Goal: Transaction & Acquisition: Purchase product/service

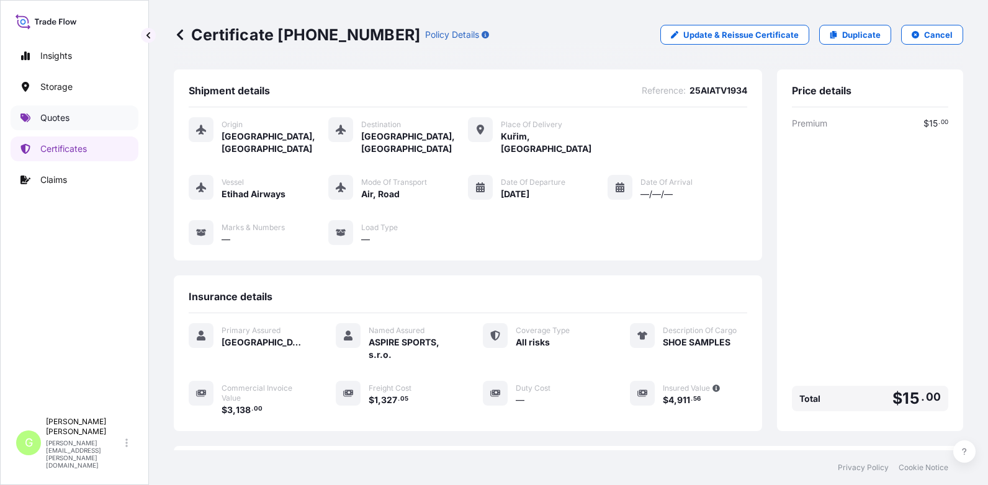
click at [36, 119] on link "Quotes" at bounding box center [75, 117] width 128 height 25
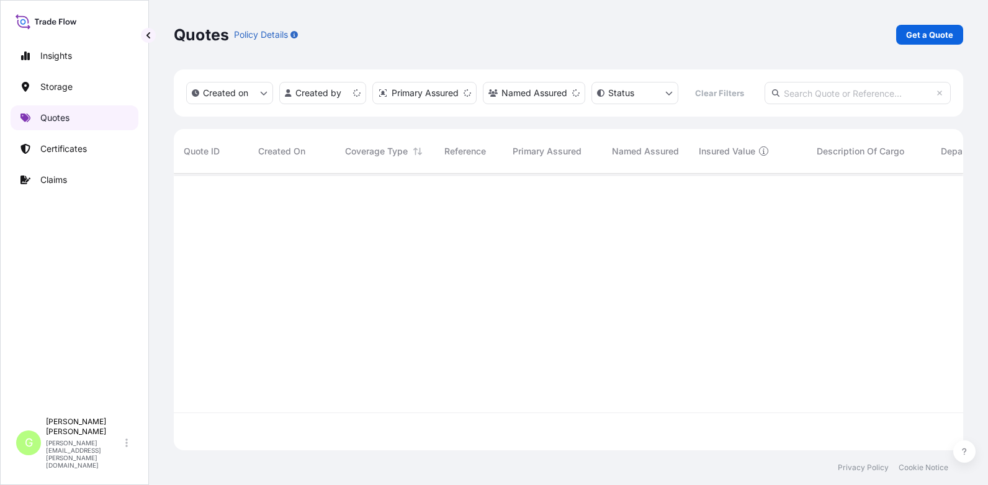
scroll to position [274, 780]
click at [925, 35] on p "Get a Quote" at bounding box center [929, 35] width 47 height 12
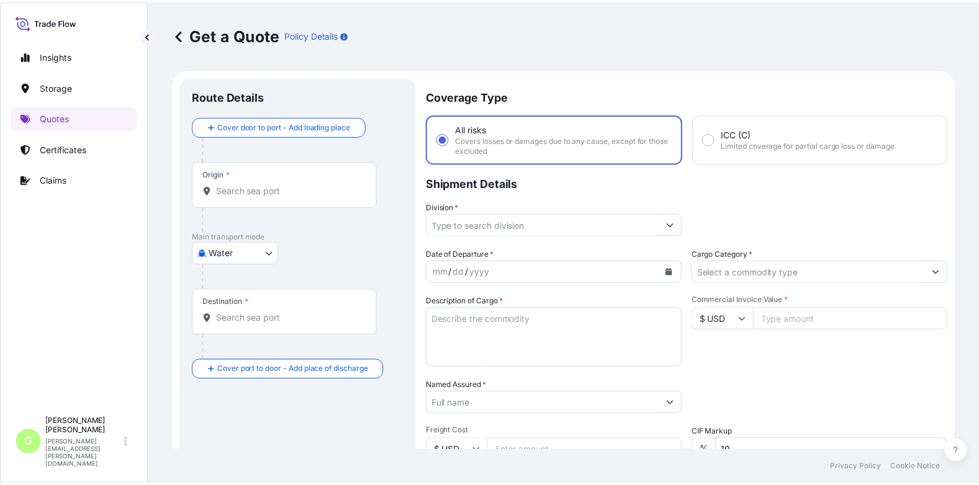
scroll to position [20, 0]
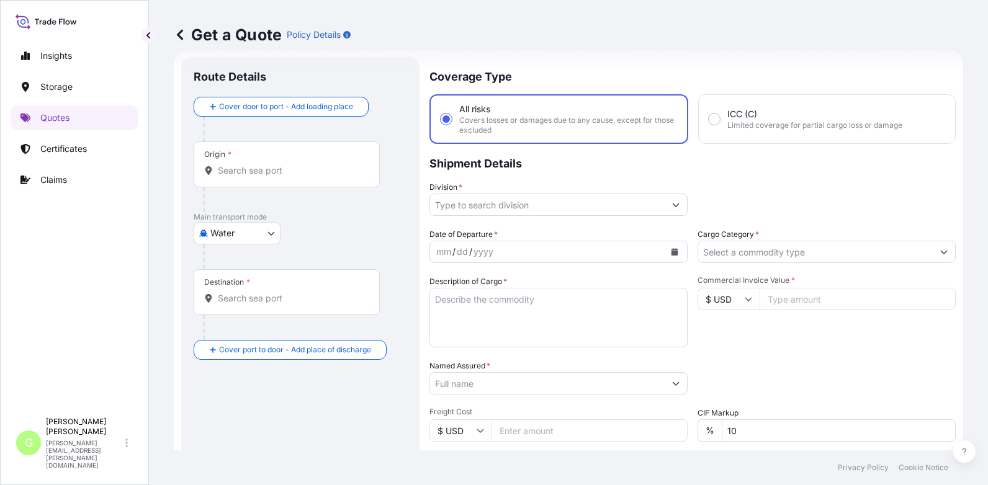
click at [215, 230] on body "Insights Storage Quotes Certificates Claims G [PERSON_NAME] [PERSON_NAME][EMAIL…" at bounding box center [494, 242] width 988 height 485
click at [217, 306] on span "Inland" at bounding box center [229, 310] width 25 height 12
select select "Inland"
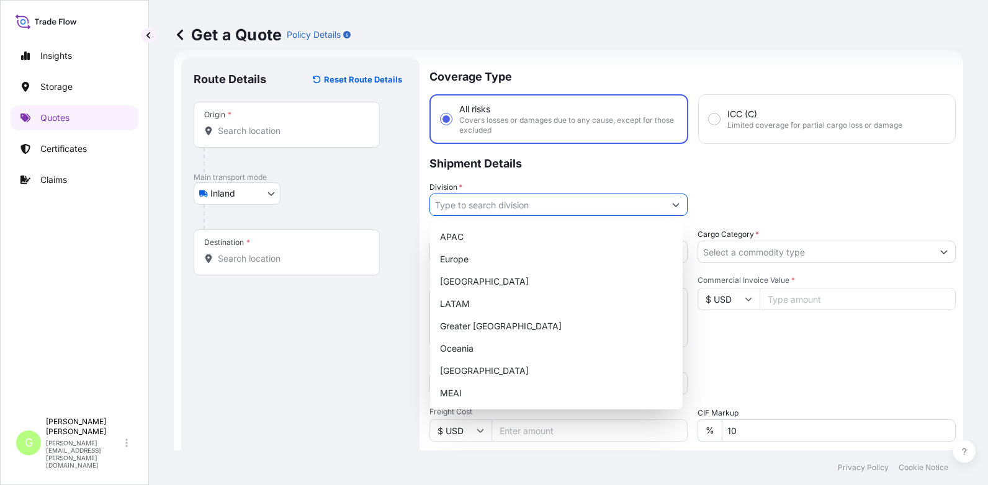
click at [465, 199] on input "Division *" at bounding box center [547, 205] width 235 height 22
click at [455, 259] on div "Europe" at bounding box center [556, 259] width 243 height 22
type input "Europe"
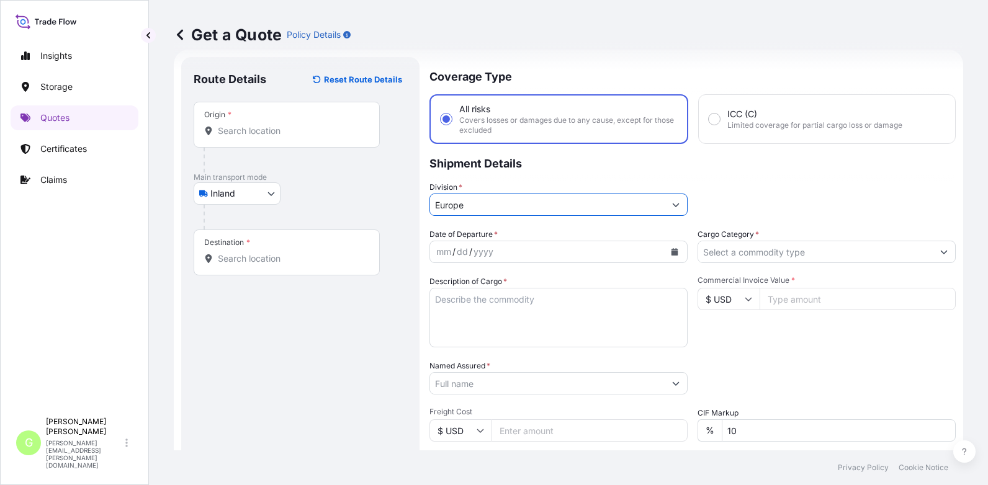
click at [762, 254] on input "Cargo Category *" at bounding box center [815, 252] width 235 height 22
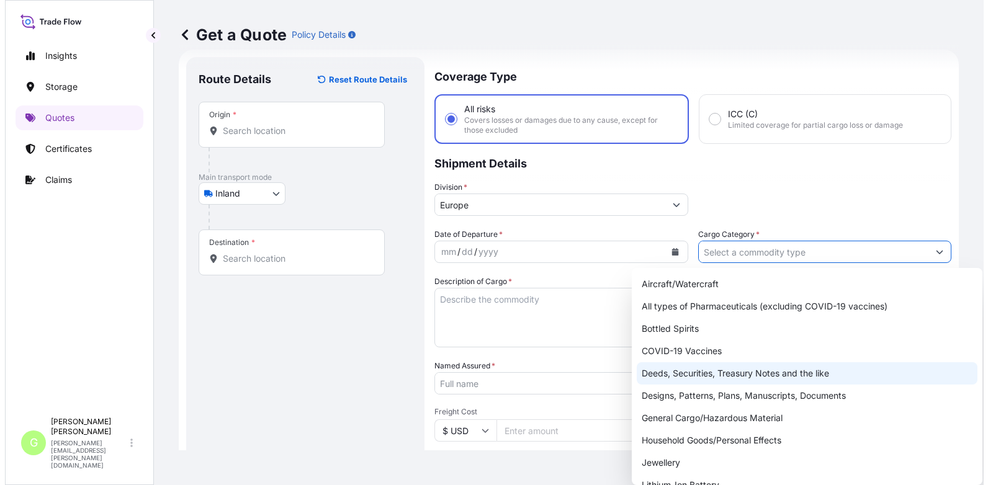
scroll to position [221, 0]
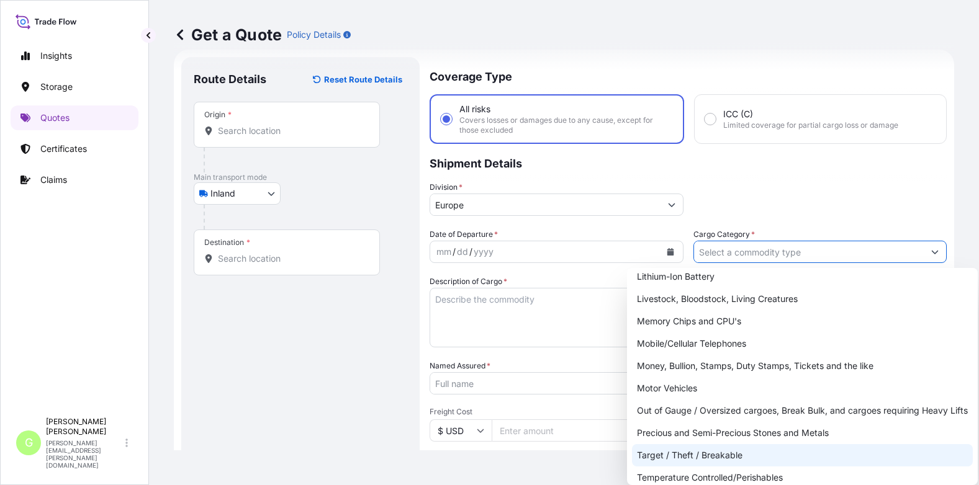
click at [669, 455] on div "Target / Theft / Breakable" at bounding box center [802, 455] width 341 height 22
type input "Target / Theft / Breakable"
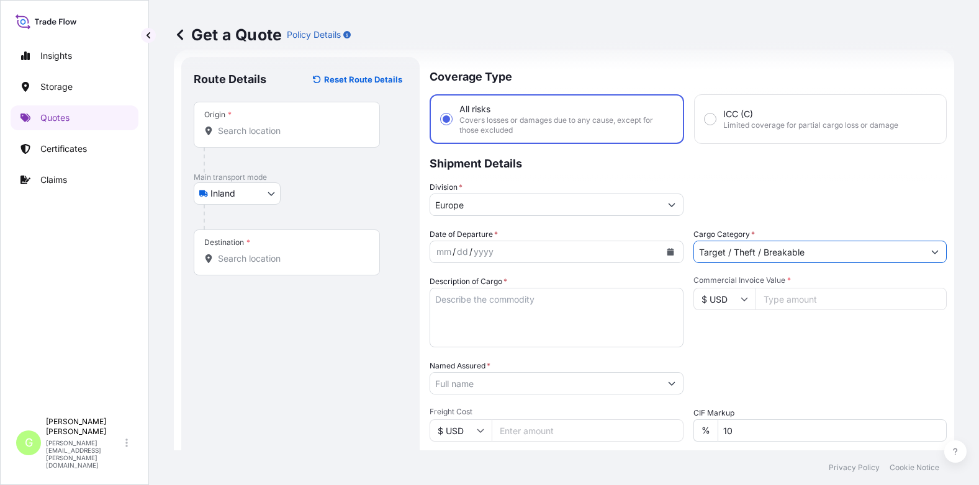
click at [438, 381] on input "Named Assured *" at bounding box center [545, 383] width 230 height 22
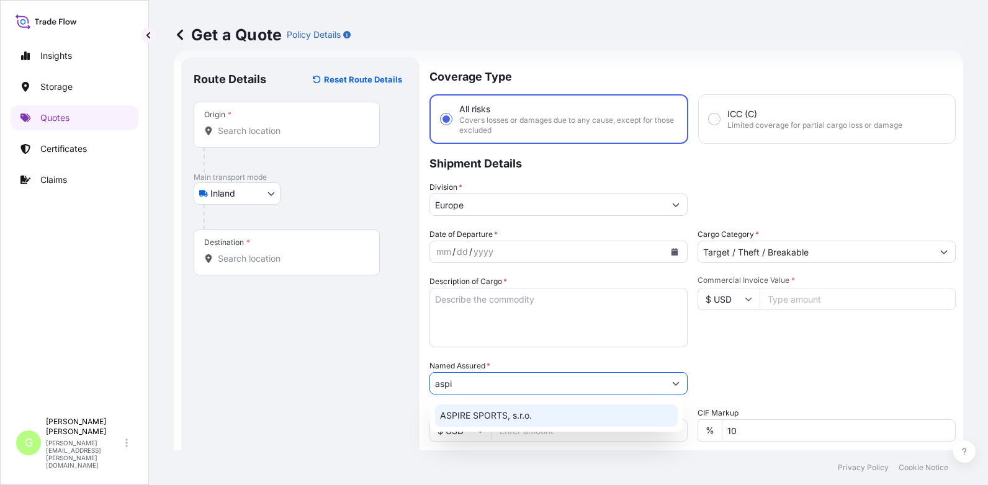
click at [485, 414] on span "ASPIRE SPORTS, s.r.o." at bounding box center [486, 416] width 92 height 12
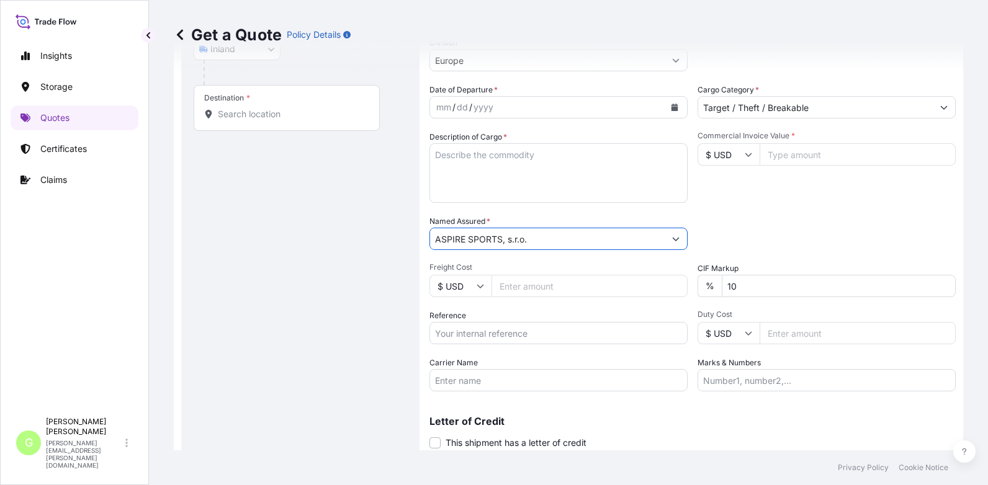
scroll to position [205, 0]
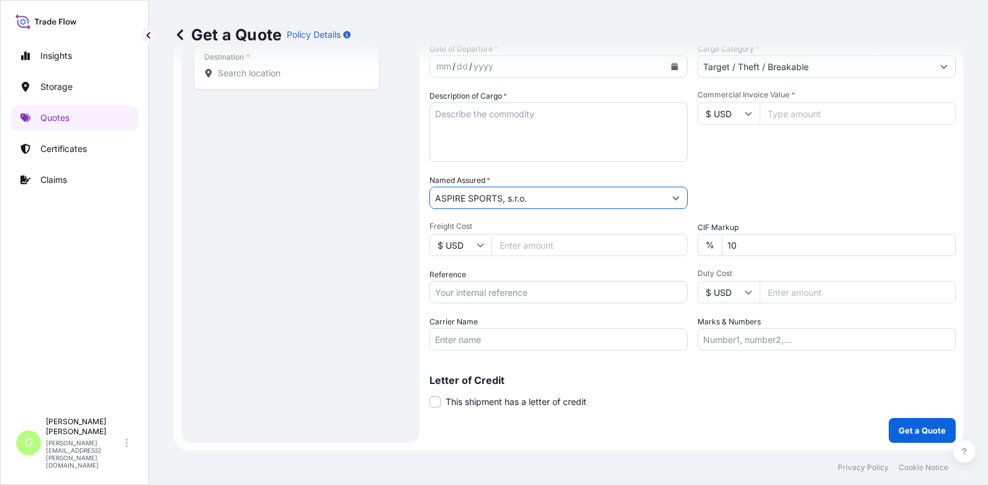
type input "ASPIRE SPORTS, s.r.o."
click at [464, 287] on input "Reference" at bounding box center [558, 292] width 258 height 22
paste input "25RIEMN2202"
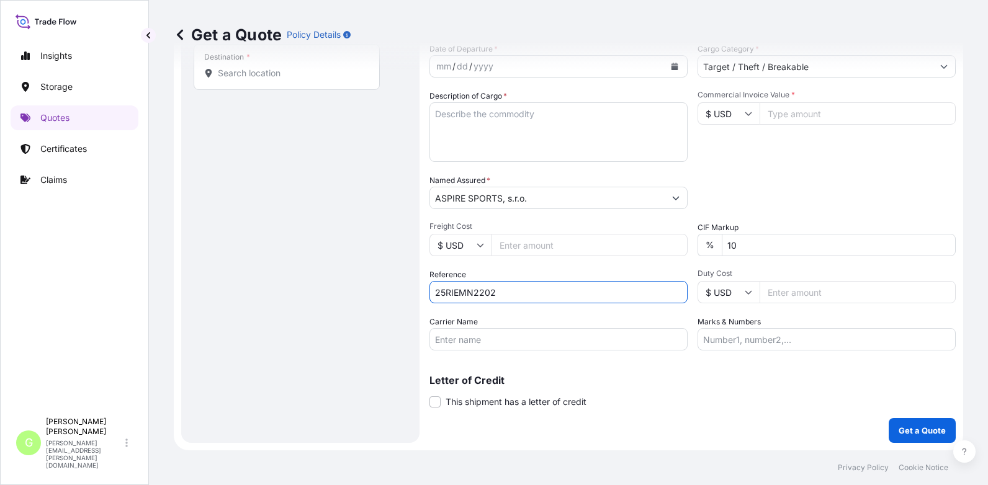
scroll to position [81, 0]
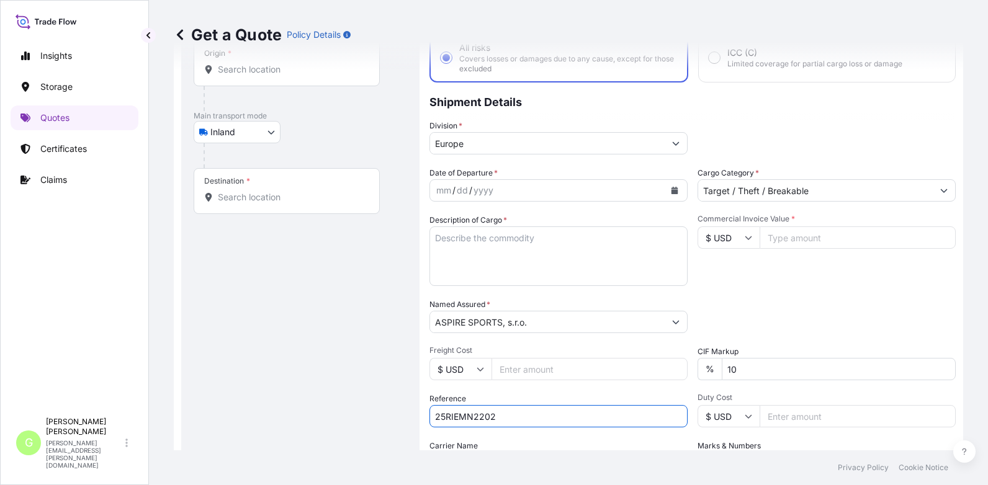
type input "25RIEMN2202"
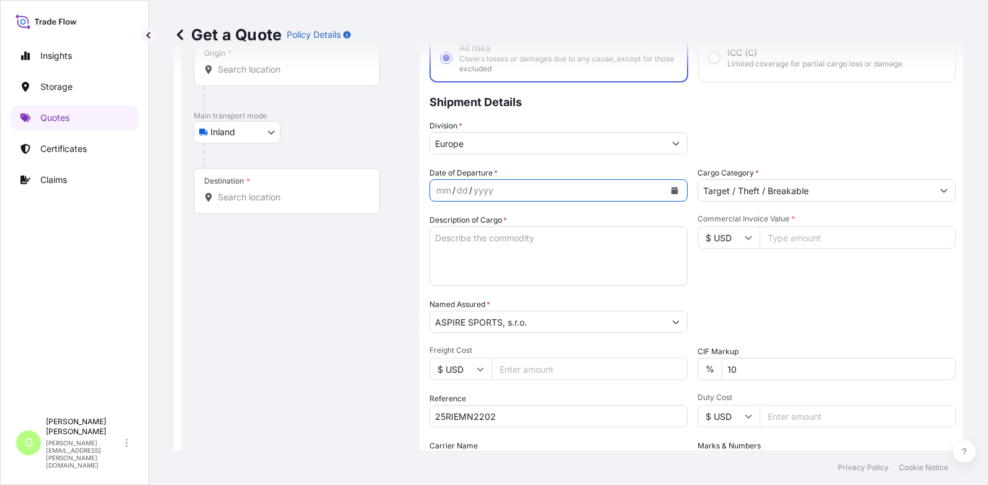
click at [677, 187] on button "Calendar" at bounding box center [675, 191] width 20 height 20
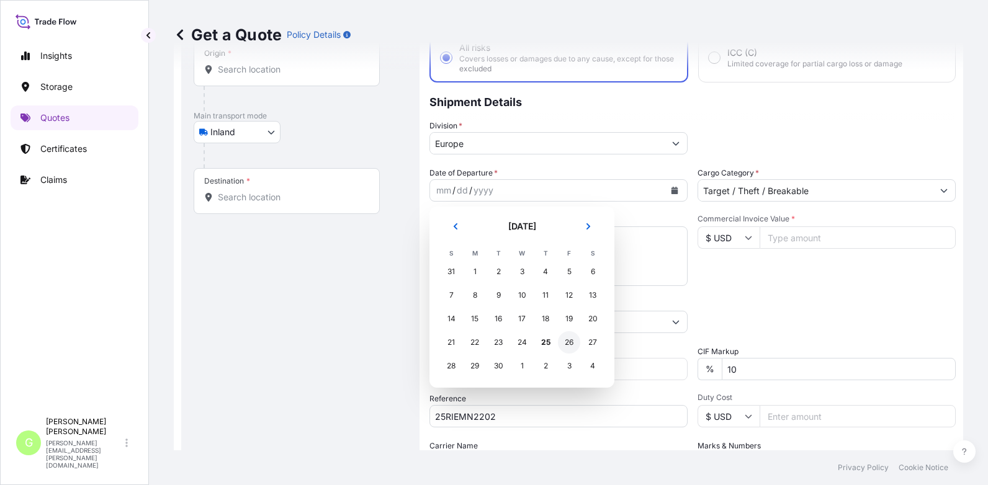
click at [572, 343] on div "26" at bounding box center [569, 342] width 22 height 22
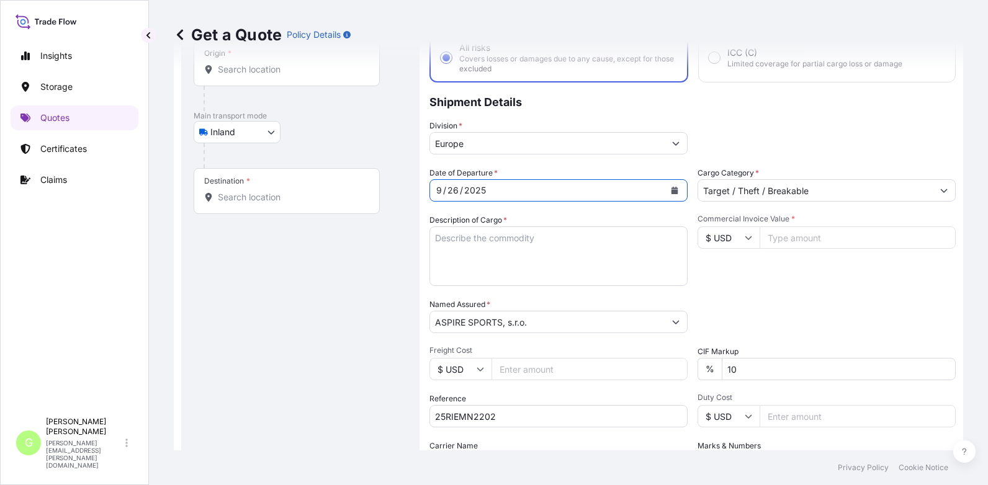
click at [797, 237] on input "Commercial Invoice Value *" at bounding box center [857, 237] width 196 height 22
paste input "17591.3"
type input "17591.3"
click at [512, 371] on input "Freight Cost" at bounding box center [589, 369] width 196 height 22
paste input "599.03"
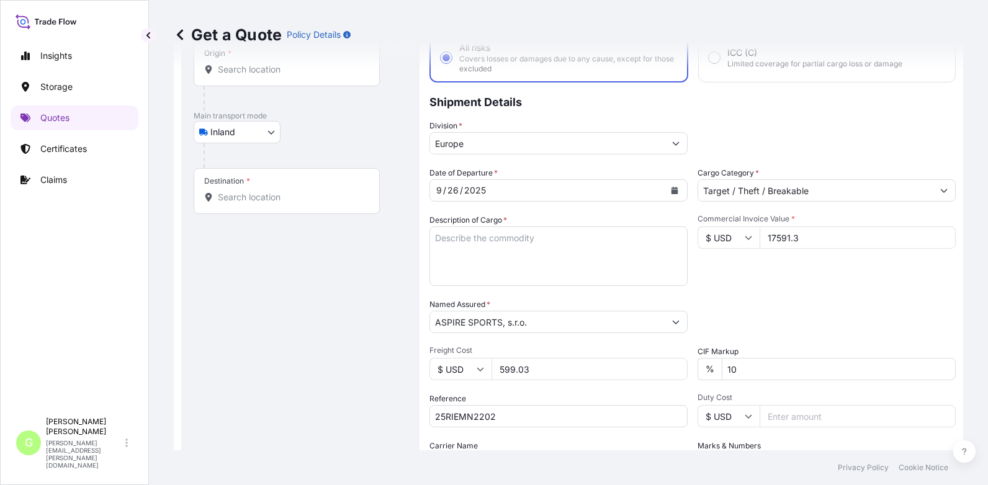
type input "599.03"
click at [446, 238] on textarea "Description of Cargo *" at bounding box center [558, 256] width 258 height 60
type textarea "footwear"
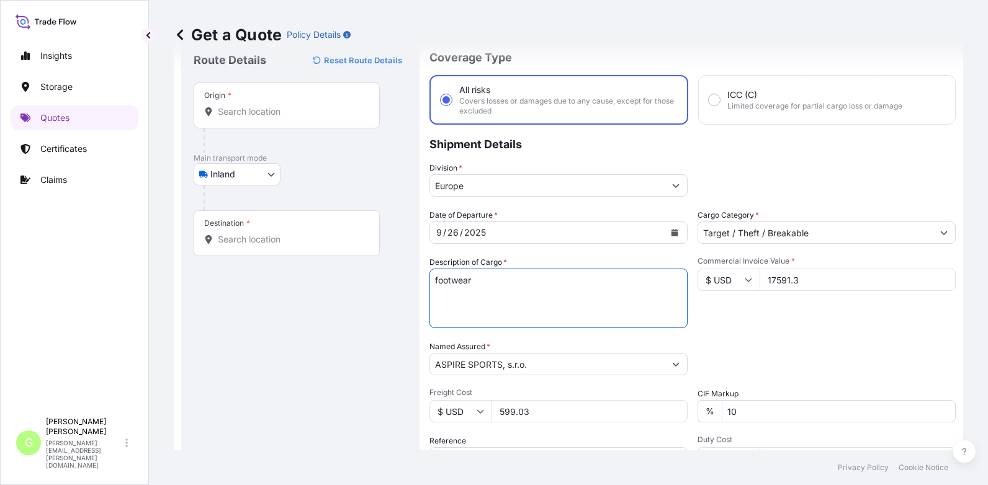
scroll to position [0, 0]
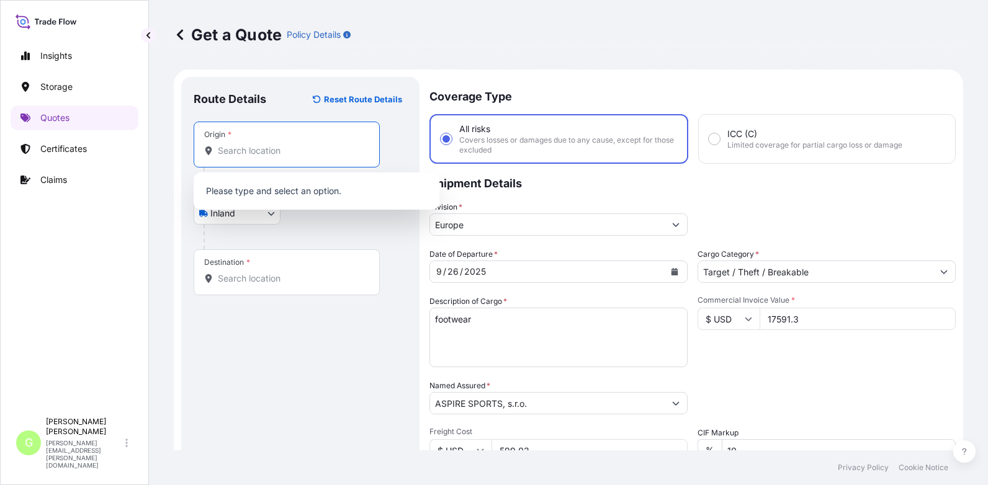
click at [235, 152] on input "Origin *" at bounding box center [291, 151] width 146 height 12
paste input "[GEOGRAPHIC_DATA]"
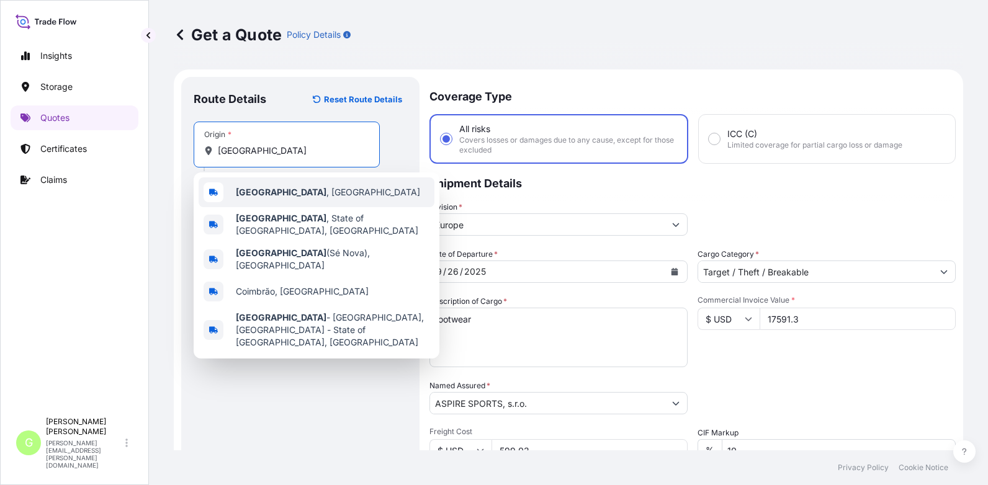
click at [281, 194] on div "[GEOGRAPHIC_DATA] , [GEOGRAPHIC_DATA]" at bounding box center [317, 192] width 236 height 30
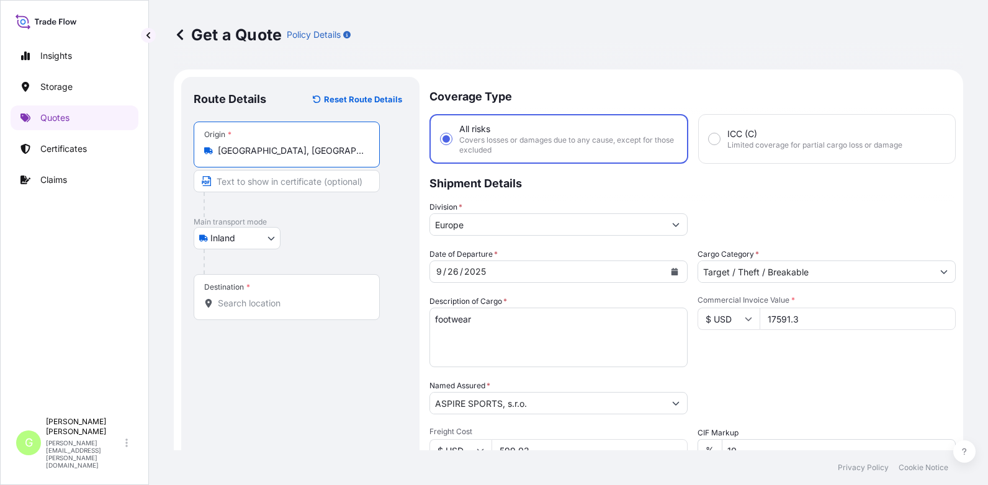
type input "[GEOGRAPHIC_DATA], [GEOGRAPHIC_DATA]"
click at [285, 176] on input "Text to appear on certificate" at bounding box center [287, 181] width 186 height 22
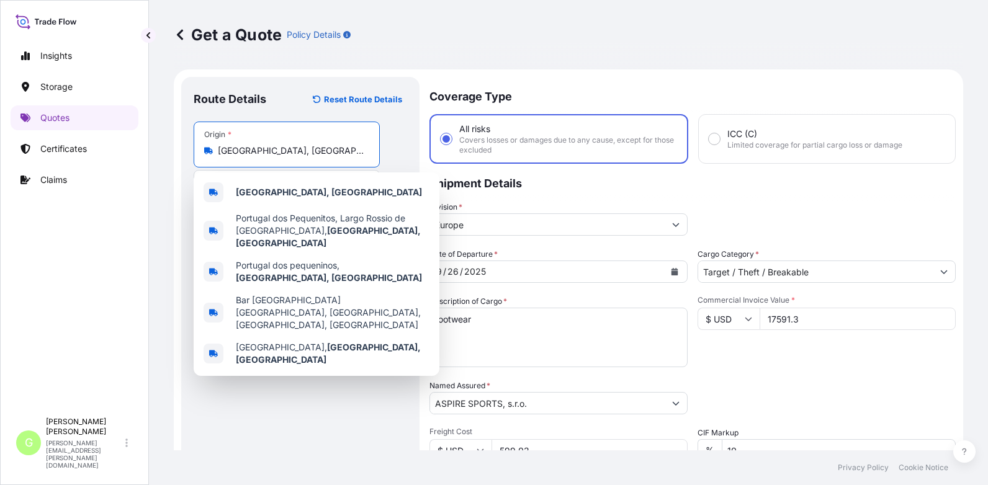
drag, startPoint x: 294, startPoint y: 149, endPoint x: 218, endPoint y: 148, distance: 76.3
click at [218, 148] on input "[GEOGRAPHIC_DATA], [GEOGRAPHIC_DATA]" at bounding box center [291, 151] width 146 height 12
click at [140, 203] on div "Insights Storage Quotes Certificates Claims G [PERSON_NAME] [PERSON_NAME][EMAIL…" at bounding box center [74, 242] width 149 height 485
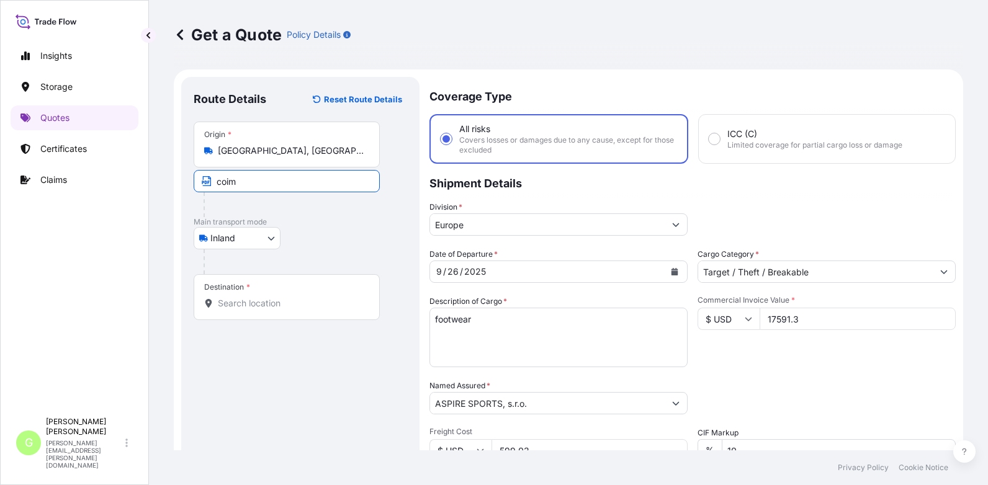
drag, startPoint x: 245, startPoint y: 185, endPoint x: 217, endPoint y: 184, distance: 27.9
click at [217, 184] on input "coim" at bounding box center [287, 181] width 186 height 22
paste input "[GEOGRAPHIC_DATA], [GEOGRAPHIC_DATA]"
type input "[GEOGRAPHIC_DATA], [GEOGRAPHIC_DATA]"
click at [302, 241] on div "Inland Air Water Inland" at bounding box center [300, 238] width 213 height 22
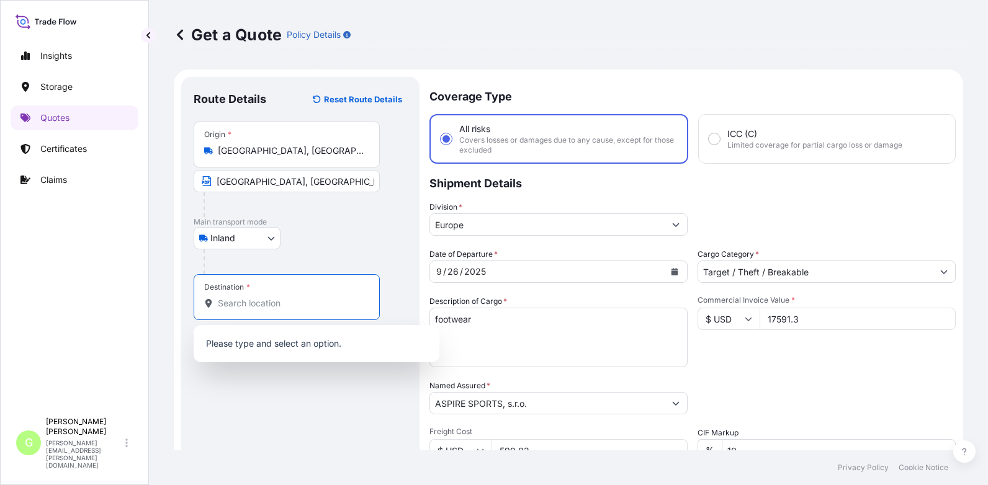
click at [275, 302] on input "Destination *" at bounding box center [291, 303] width 146 height 12
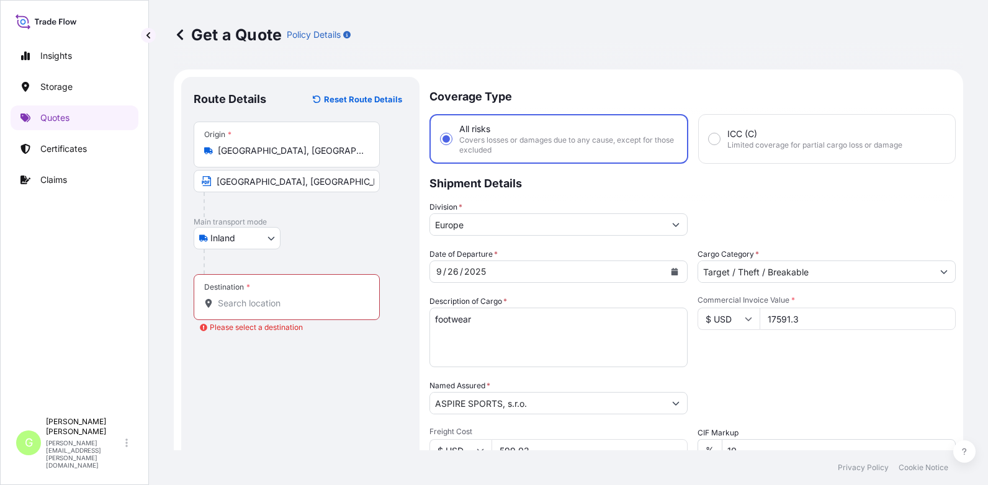
click at [97, 285] on div "Insights Storage Quotes Certificates Claims" at bounding box center [75, 221] width 128 height 379
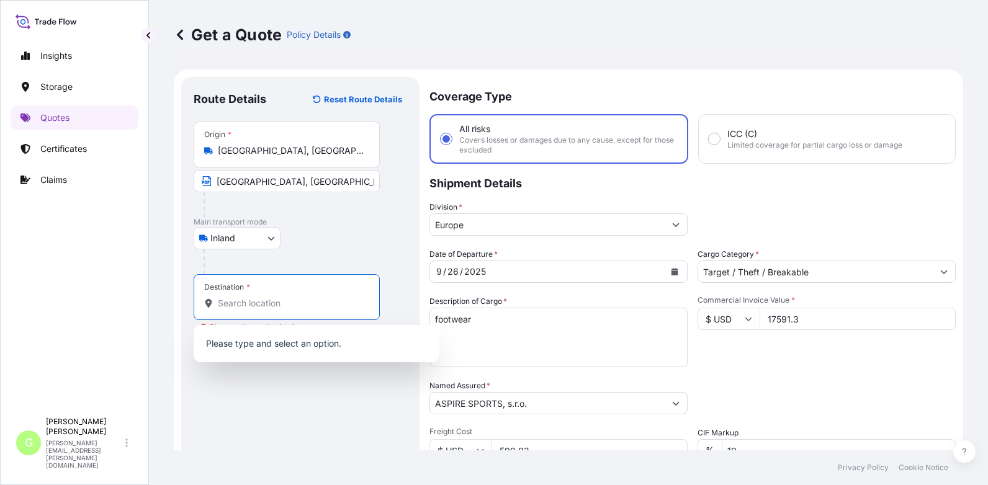
click at [236, 306] on input "Destination * Please select a destination" at bounding box center [291, 303] width 146 height 12
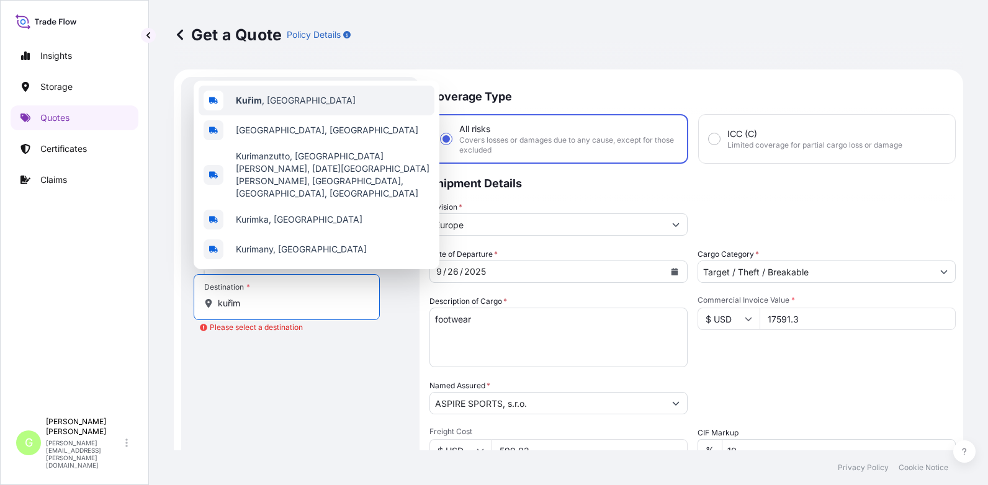
click at [279, 107] on span "Kuřim , [GEOGRAPHIC_DATA]" at bounding box center [296, 100] width 120 height 12
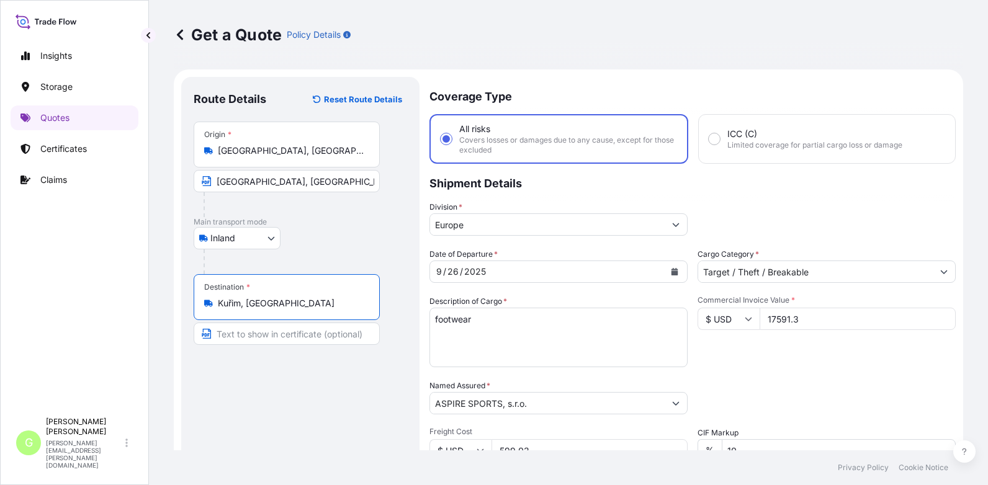
type input "Kuřim, [GEOGRAPHIC_DATA]"
click at [228, 334] on input "Text to appear on certificate" at bounding box center [289, 334] width 190 height 22
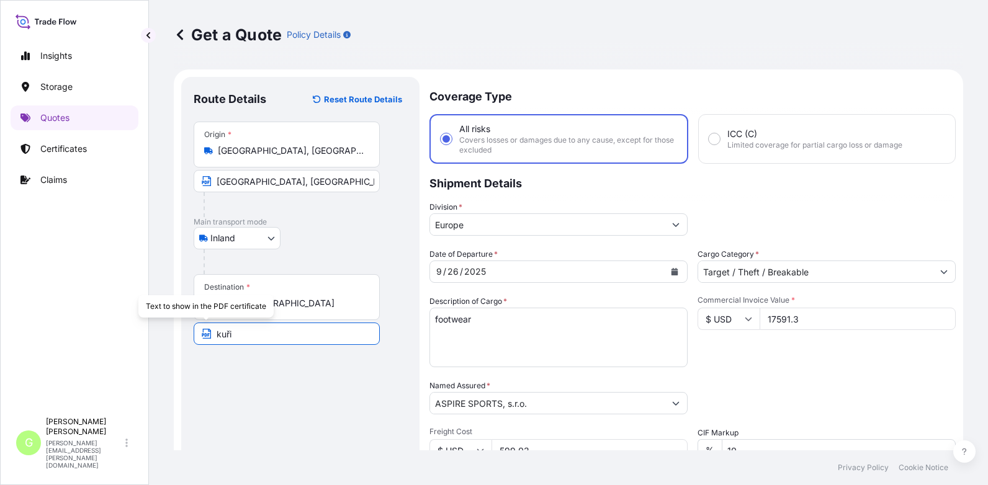
type input "Kuřim, [GEOGRAPHIC_DATA]"
click at [273, 459] on footer "Privacy Policy Cookie Notice" at bounding box center [568, 467] width 839 height 35
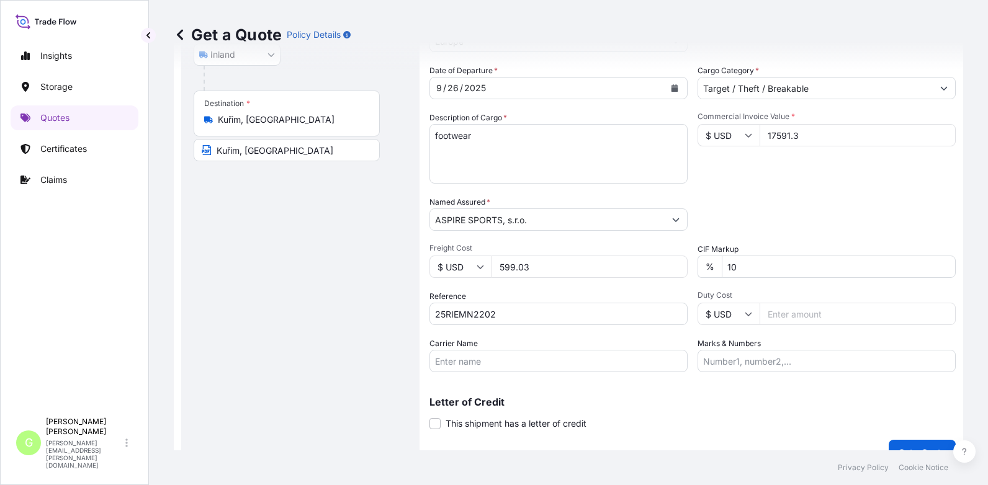
scroll to position [186, 0]
click at [119, 289] on div "Insights Storage Quotes Certificates Claims" at bounding box center [75, 221] width 128 height 379
click at [444, 356] on input "Carrier Name" at bounding box center [558, 358] width 258 height 22
type input "AD [PERSON_NAME] s.r.o."
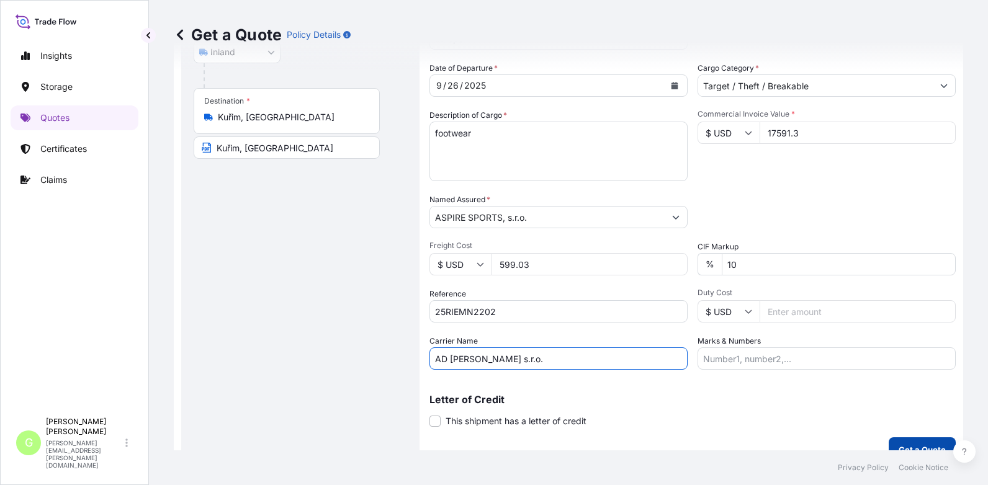
click at [932, 444] on p "Get a Quote" at bounding box center [921, 450] width 47 height 12
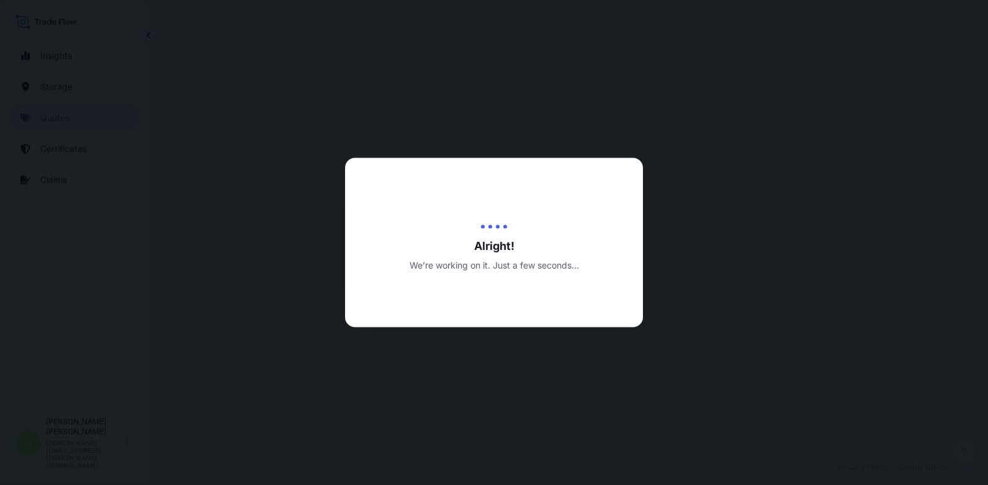
select select "Inland"
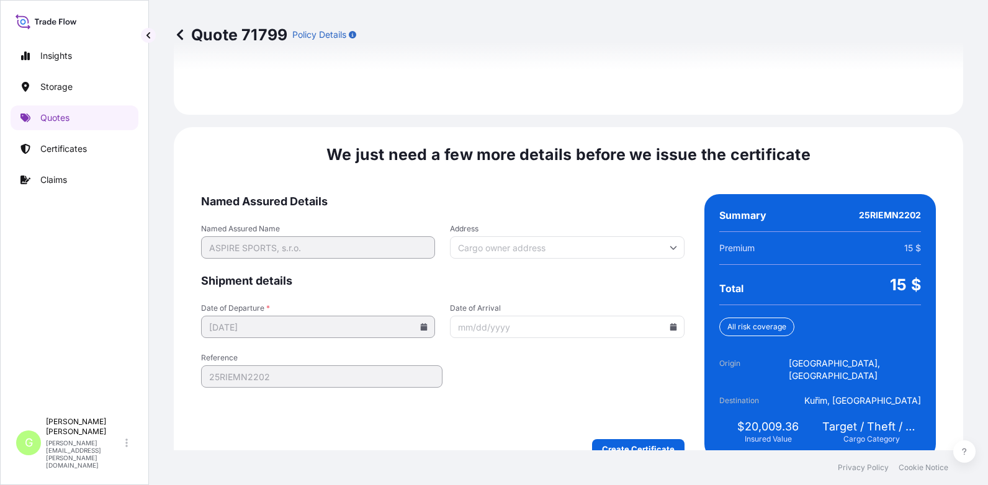
scroll to position [1849, 0]
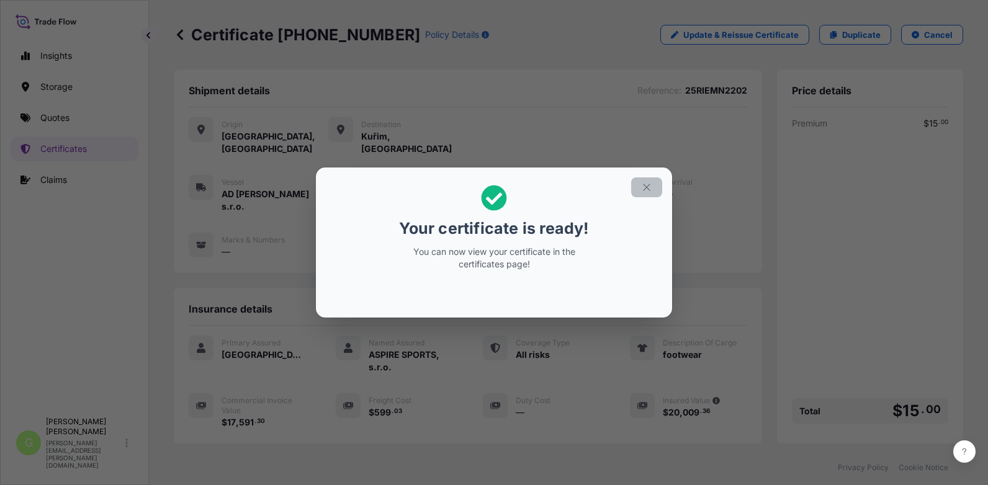
click at [649, 187] on icon "button" at bounding box center [646, 187] width 11 height 11
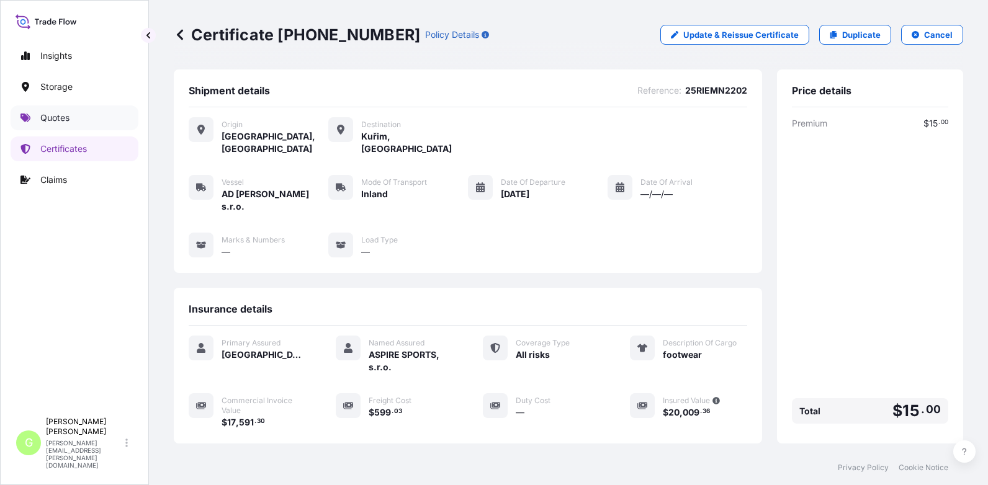
click at [68, 115] on p "Quotes" at bounding box center [54, 118] width 29 height 12
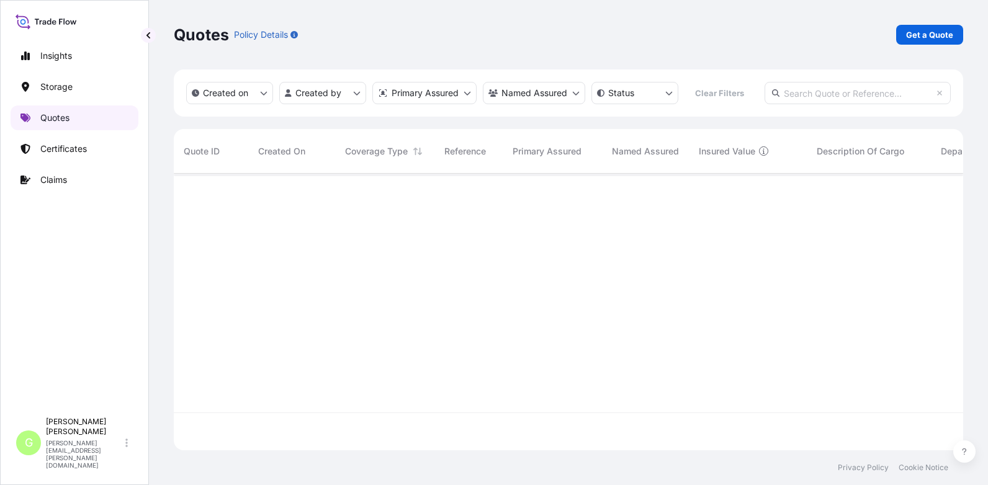
scroll to position [274, 780]
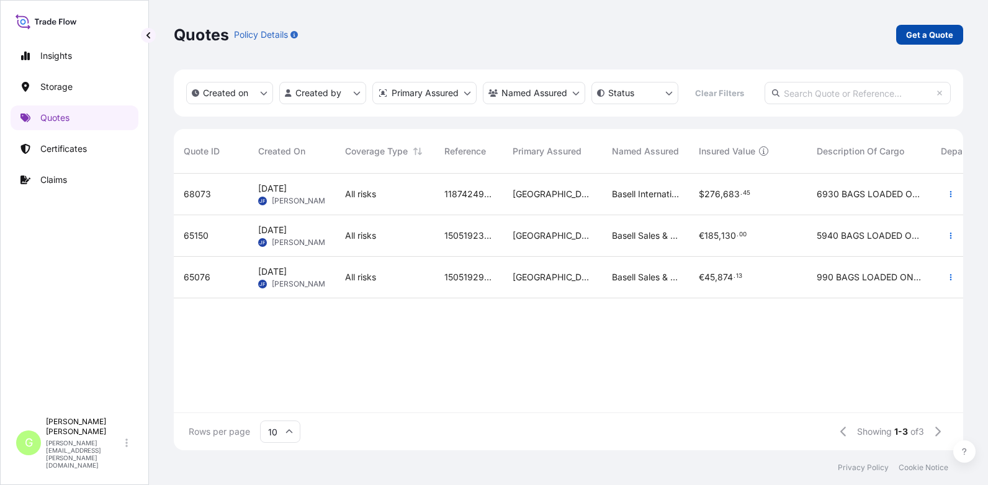
click at [927, 38] on p "Get a Quote" at bounding box center [929, 35] width 47 height 12
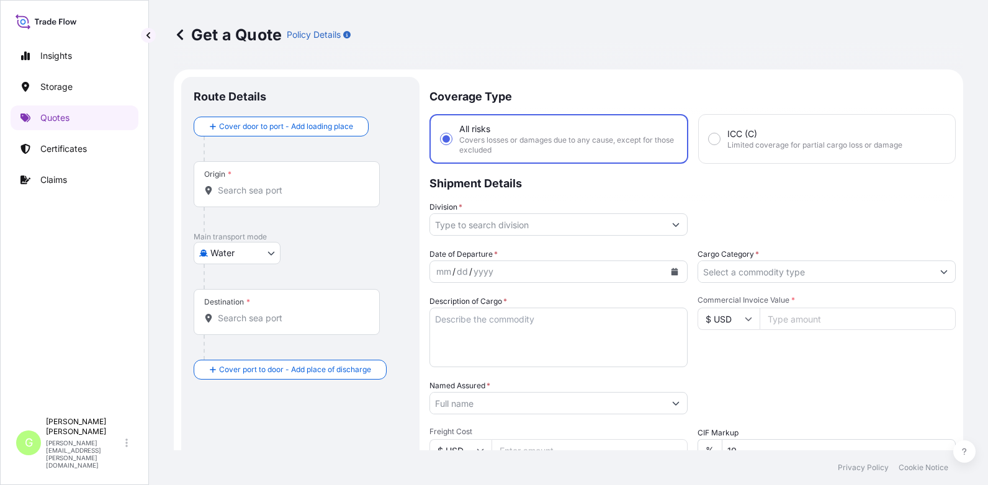
scroll to position [20, 0]
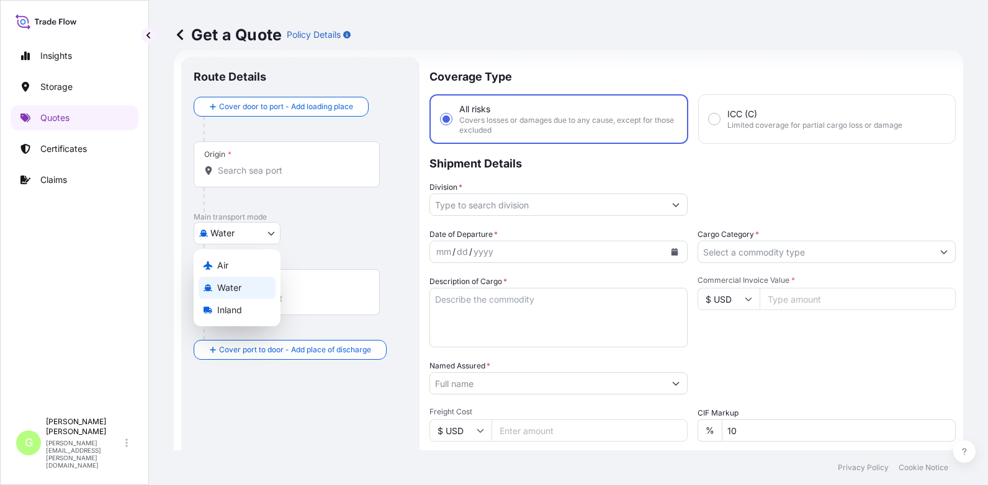
click at [217, 226] on body "Insights Storage Quotes Certificates Claims G [PERSON_NAME] [PERSON_NAME][EMAIL…" at bounding box center [494, 242] width 988 height 485
click at [229, 305] on span "Inland" at bounding box center [229, 310] width 25 height 12
select select "Inland"
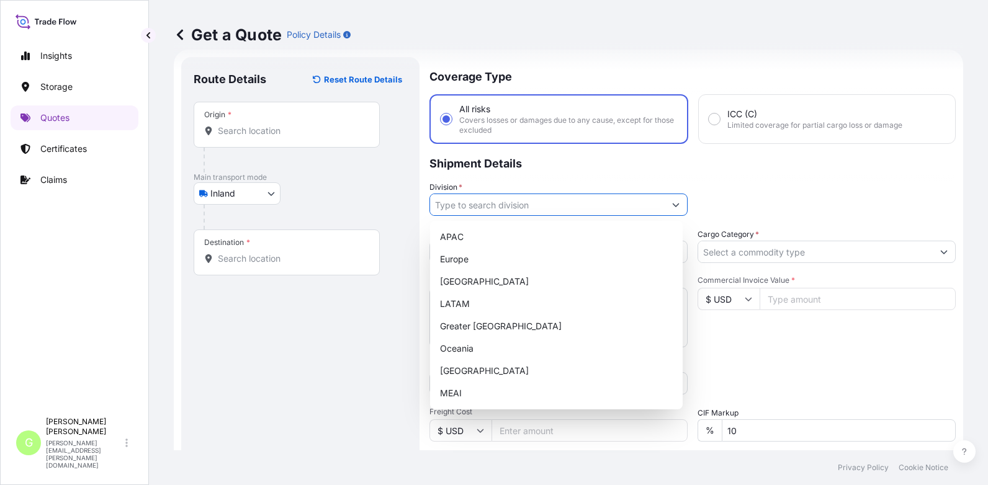
click at [456, 204] on input "Division *" at bounding box center [547, 205] width 235 height 22
click at [449, 254] on div "Europe" at bounding box center [556, 259] width 243 height 22
type input "Europe"
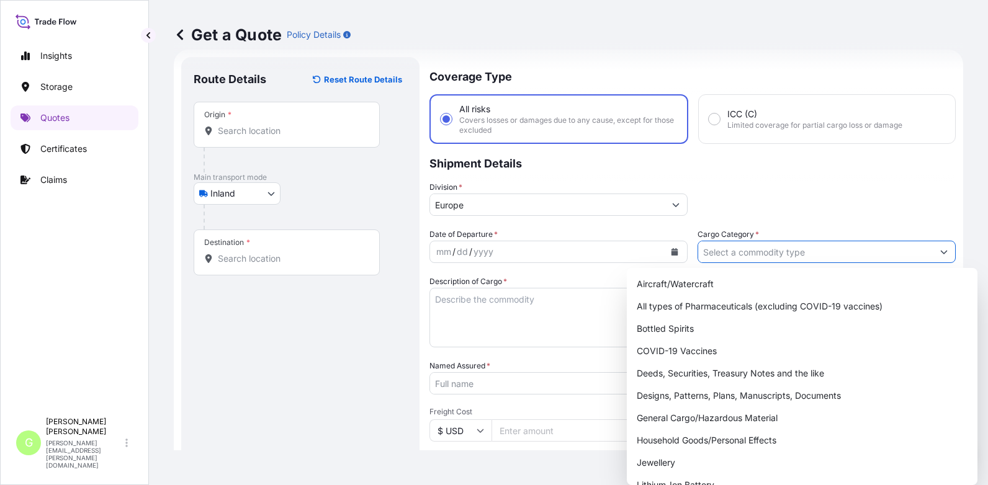
click at [738, 256] on input "Cargo Category *" at bounding box center [815, 252] width 235 height 22
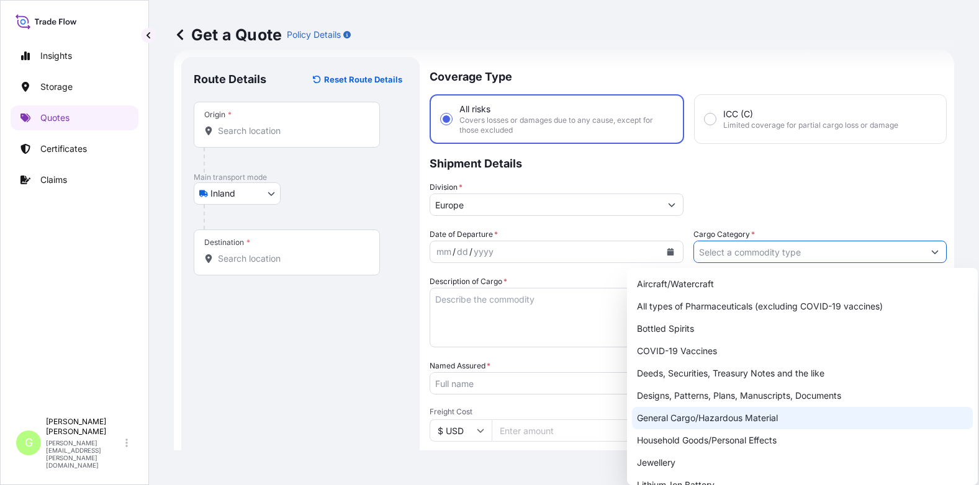
click at [654, 421] on div "General Cargo/Hazardous Material" at bounding box center [802, 418] width 341 height 22
type input "General Cargo/Hazardous Material"
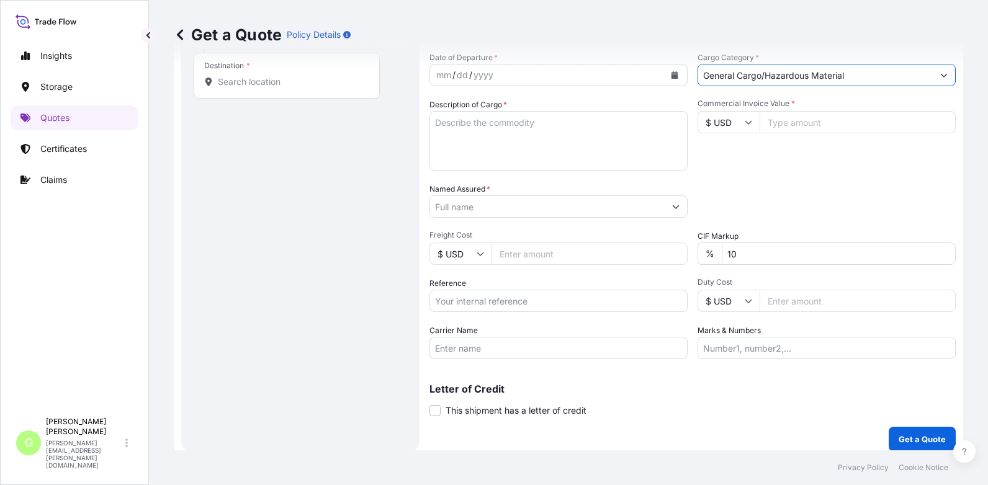
scroll to position [205, 0]
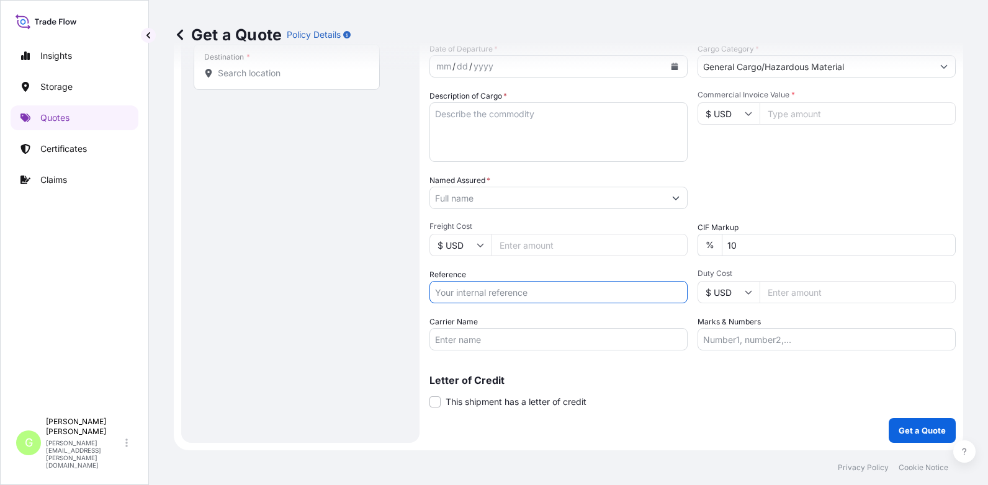
click at [491, 298] on input "Reference" at bounding box center [558, 292] width 258 height 22
paste input "25TIARS0390"
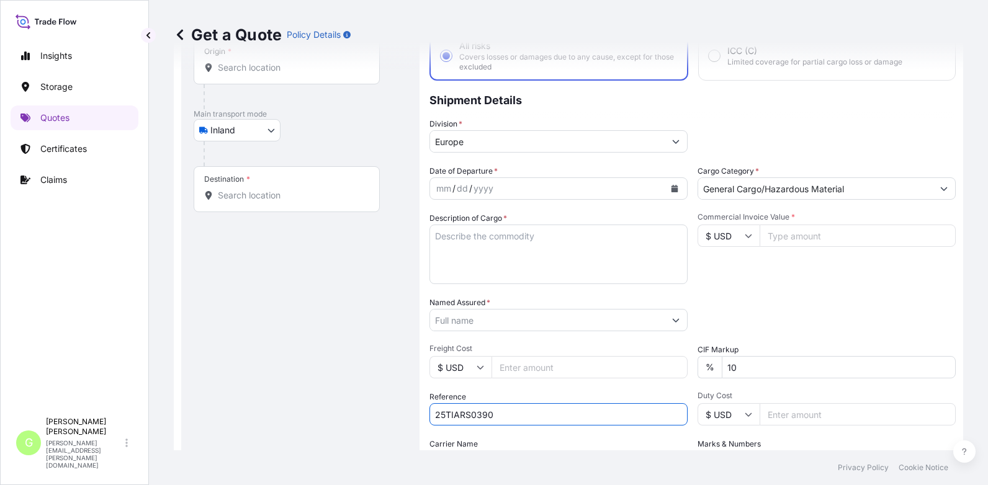
scroll to position [81, 0]
type input "25TIARS0390"
click at [455, 323] on input "Named Assured *" at bounding box center [547, 322] width 235 height 22
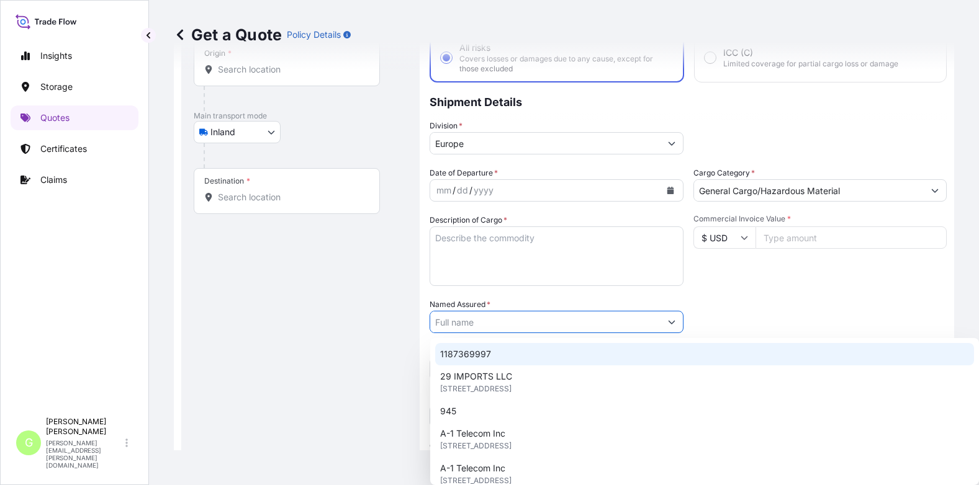
click at [486, 320] on input "Named Assured *" at bounding box center [545, 322] width 230 height 22
paste input "[PERSON_NAME]´s Sweet Moment s.r.o."
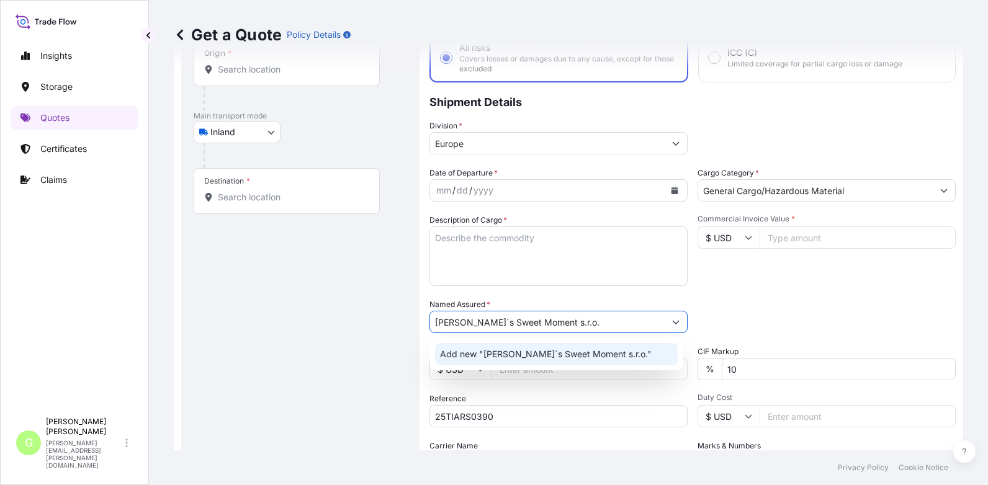
click at [524, 358] on span "Add new "[PERSON_NAME]´s Sweet Moment s.r.o."" at bounding box center [546, 354] width 212 height 12
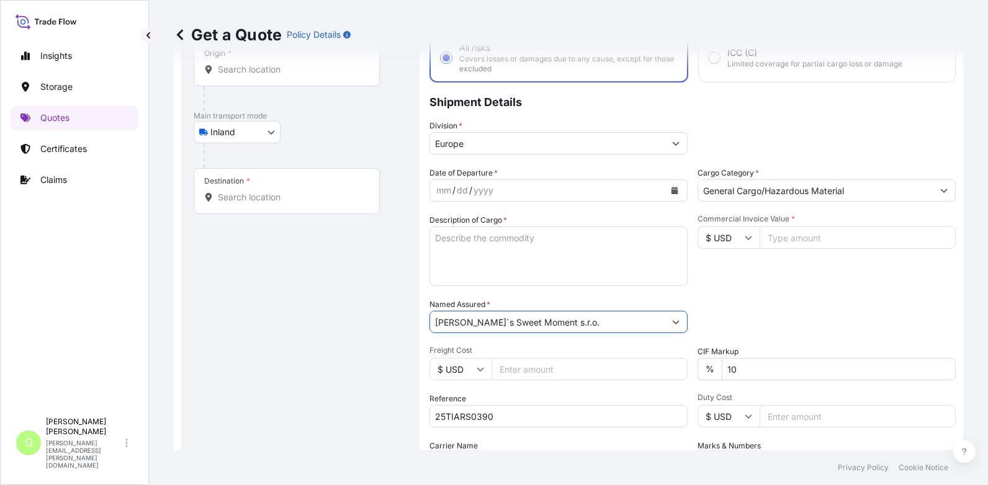
type input "[PERSON_NAME]´s Sweet Moment s.r.o."
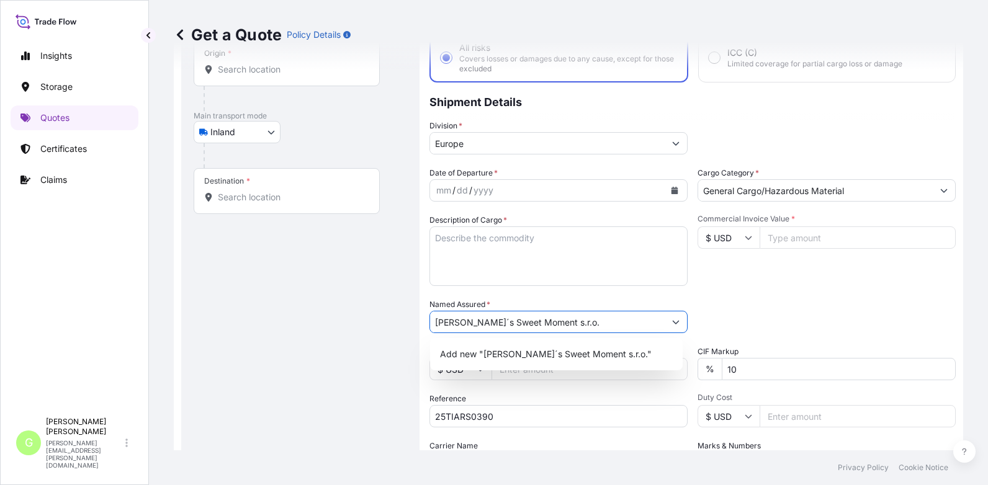
click at [818, 238] on input "Commercial Invoice Value *" at bounding box center [857, 237] width 196 height 22
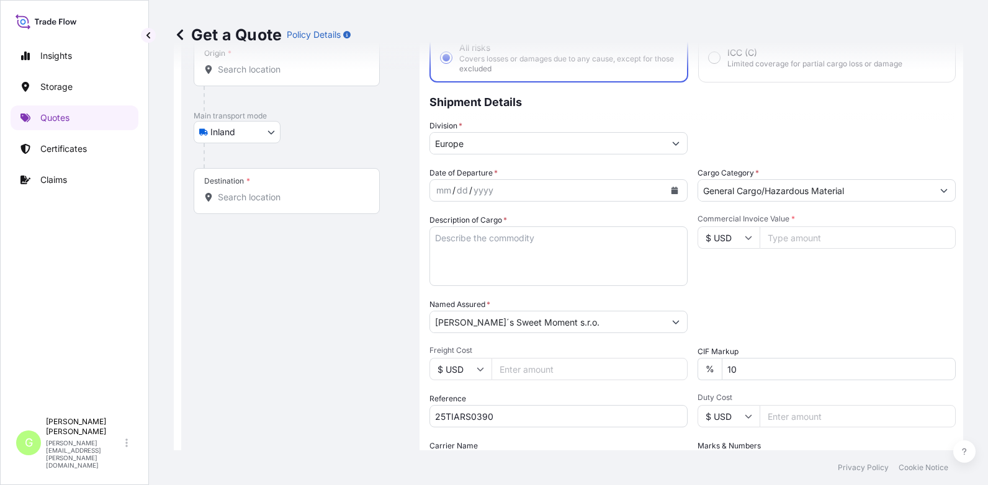
paste input "4940.0000"
type input "4940.0000"
click at [534, 371] on input "Freight Cost" at bounding box center [589, 369] width 196 height 22
paste input "3250"
type input "3250"
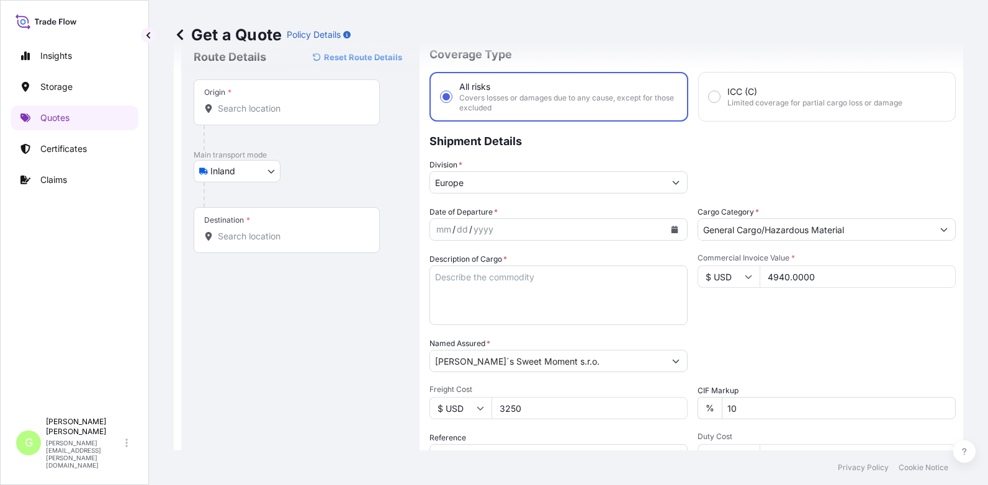
scroll to position [0, 0]
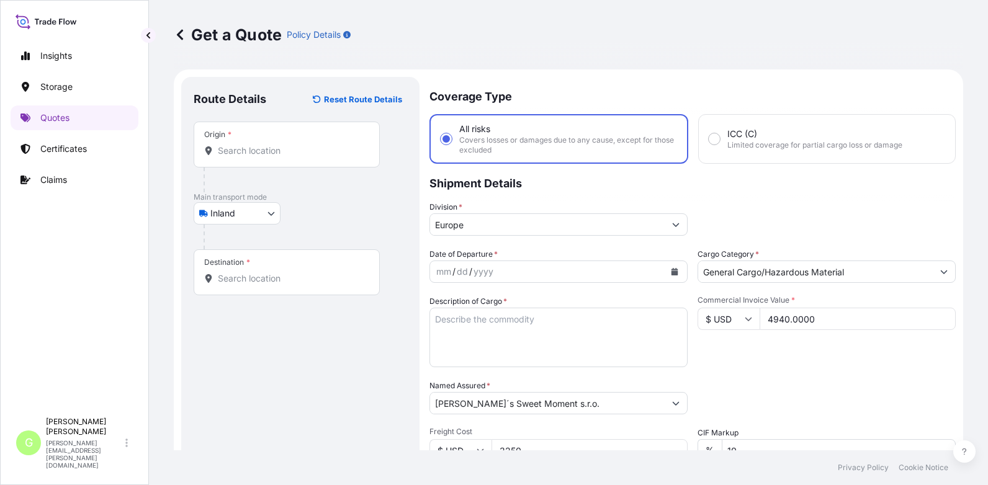
click at [249, 149] on input "Origin *" at bounding box center [291, 151] width 146 height 12
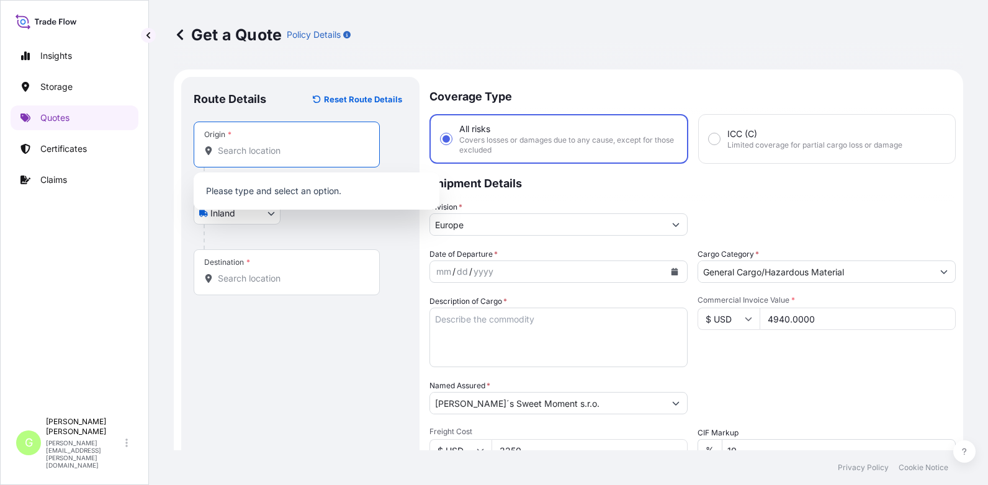
paste input "Dongguan"
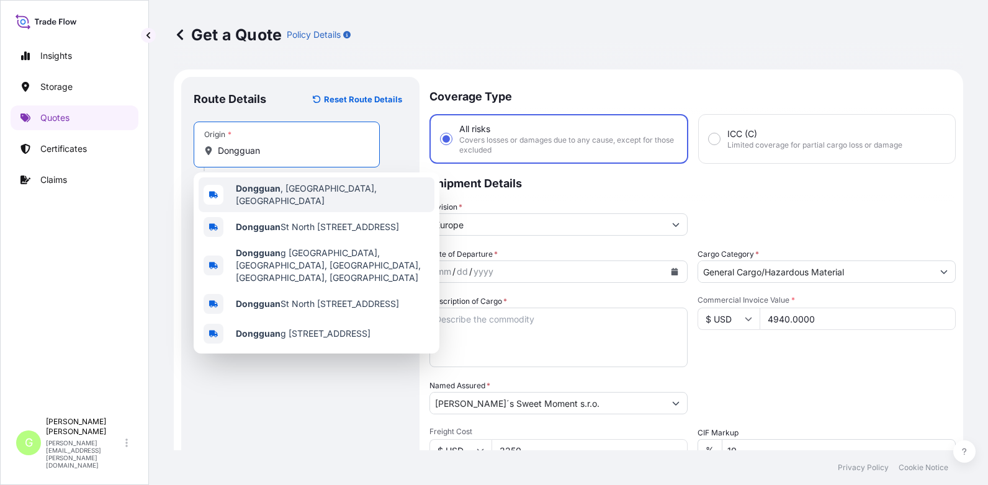
click at [258, 192] on b "Dongguan" at bounding box center [258, 188] width 45 height 11
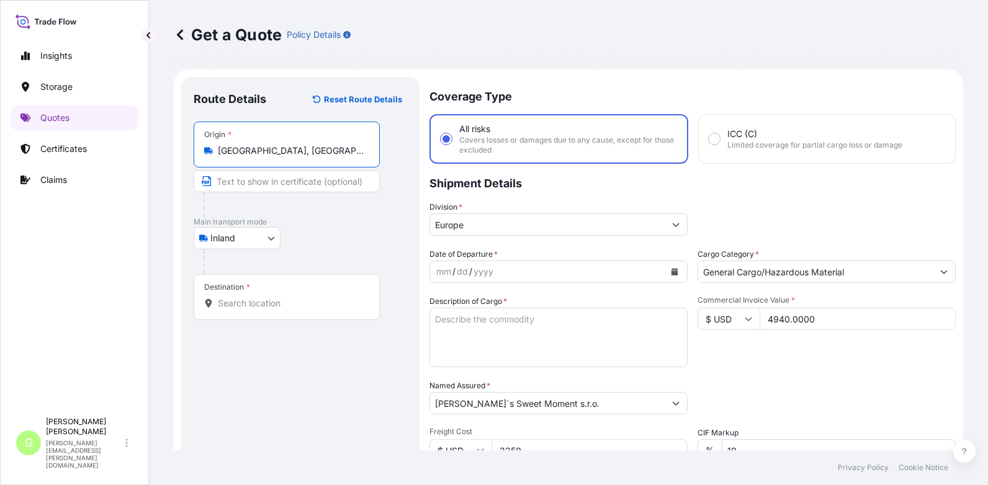
type input "[GEOGRAPHIC_DATA], [GEOGRAPHIC_DATA], [GEOGRAPHIC_DATA]"
click at [255, 184] on input "Text to appear on certificate" at bounding box center [289, 181] width 190 height 22
paste input "Dongguan"
type input "Dongguan, [GEOGRAPHIC_DATA]"
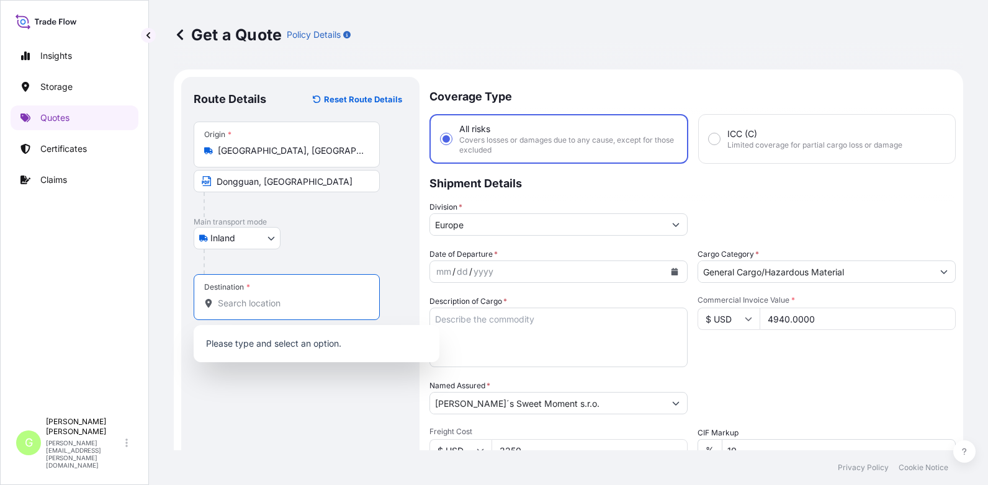
click at [262, 305] on input "Destination *" at bounding box center [291, 303] width 146 height 12
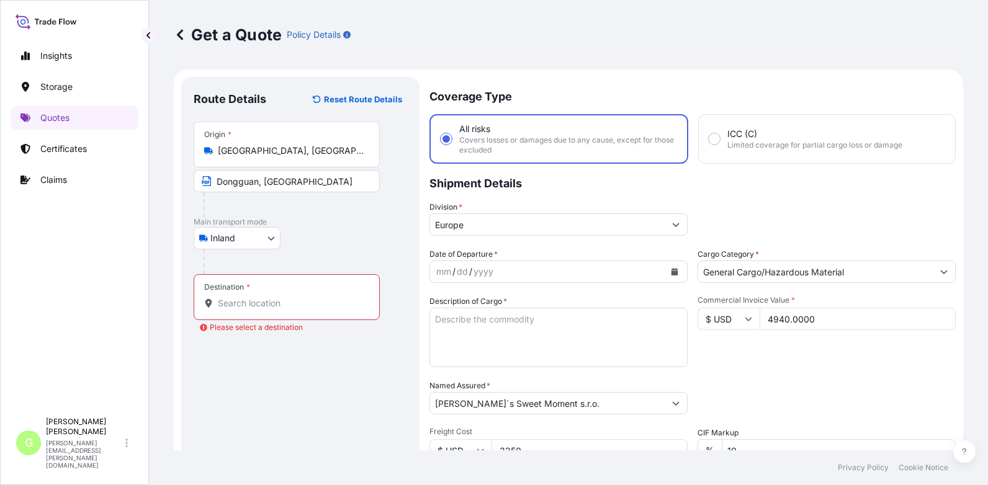
click at [130, 289] on div "Insights Storage Quotes Certificates Claims" at bounding box center [75, 221] width 128 height 379
click at [220, 302] on input "Destination * Please select a destination" at bounding box center [291, 303] width 146 height 12
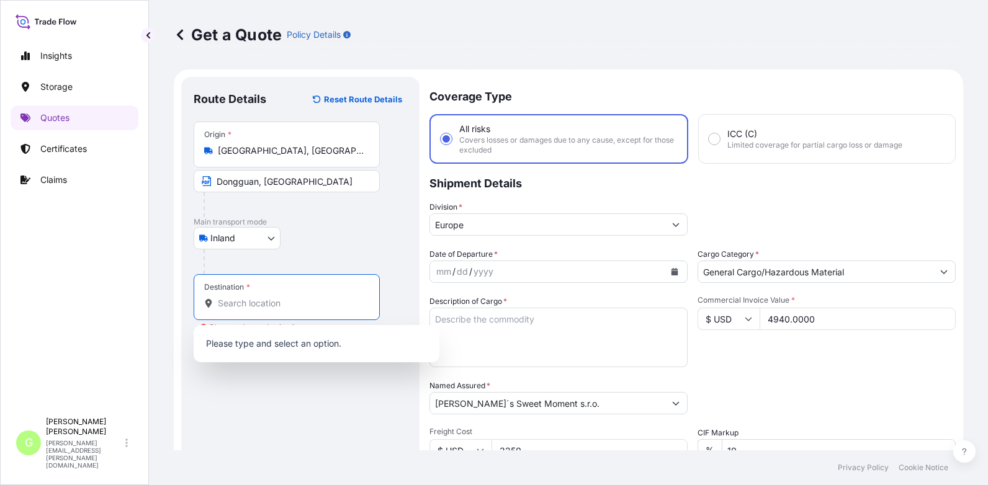
paste input "Dobrá Voda u [GEOGRAPHIC_DATA]"
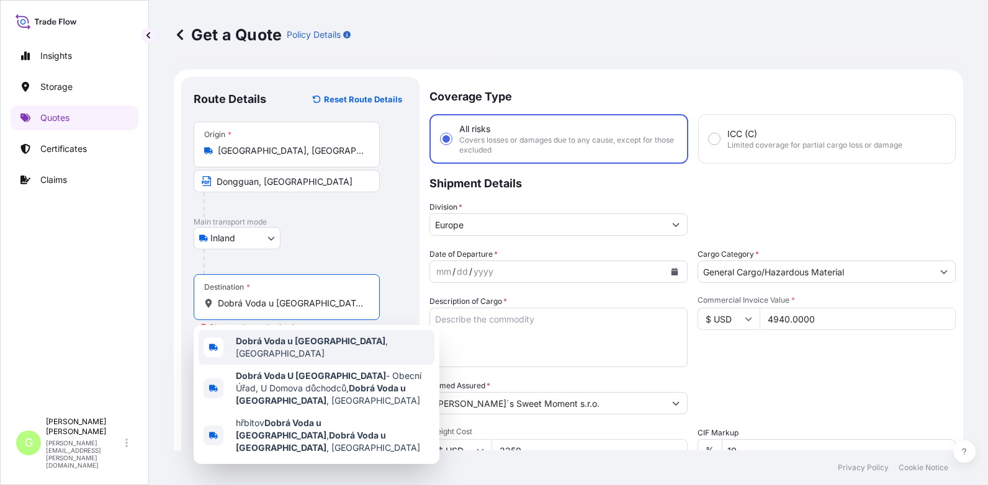
click at [305, 346] on b "Dobrá Voda u [GEOGRAPHIC_DATA]" at bounding box center [311, 341] width 150 height 11
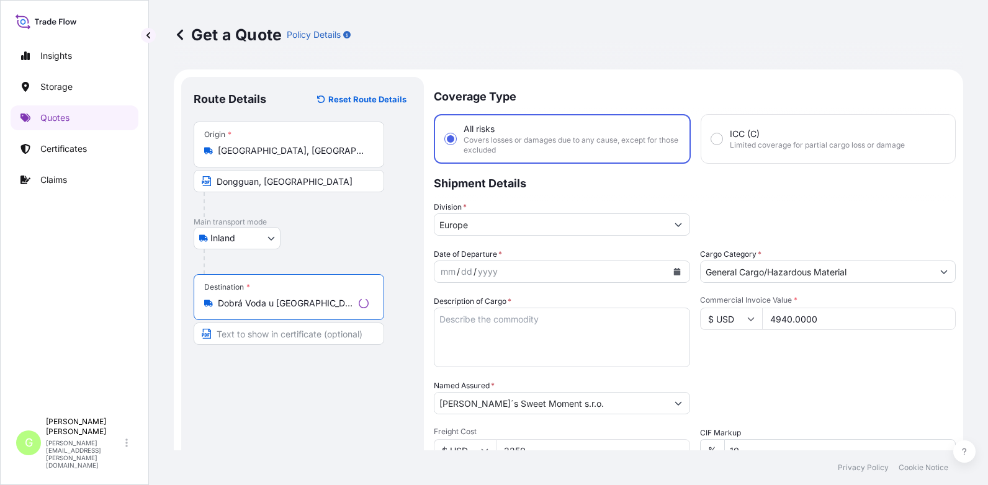
type input "Dobrá Voda u [GEOGRAPHIC_DATA], [GEOGRAPHIC_DATA]"
click at [259, 334] on input "Text to appear on certificate" at bounding box center [289, 334] width 190 height 22
paste input "Dobrá Voda u [GEOGRAPHIC_DATA]"
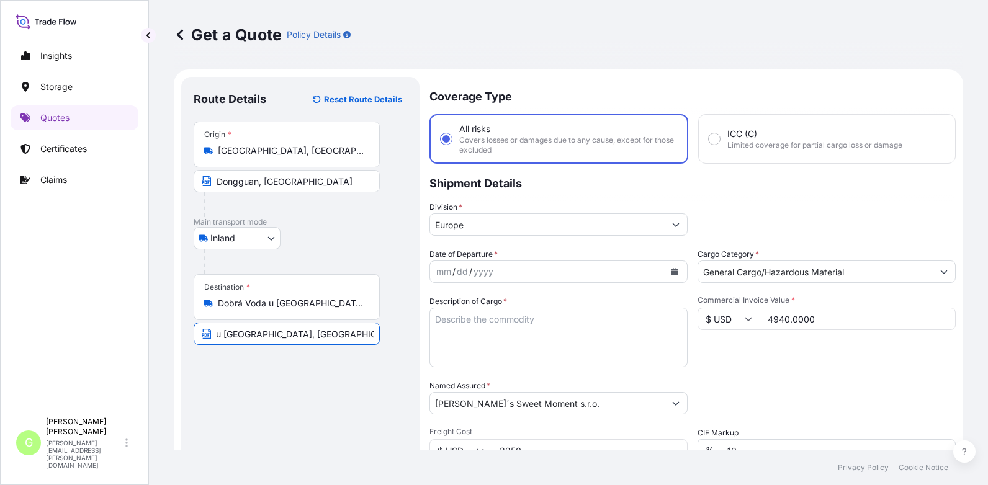
scroll to position [0, 58]
type input "Dobrá Voda u [GEOGRAPHIC_DATA], [GEOGRAPHIC_DATA]"
click at [306, 391] on div "Route Details Reset Route Details Place of loading Road / [GEOGRAPHIC_DATA] / I…" at bounding box center [300, 362] width 213 height 547
click at [365, 335] on input "Dobrá Voda u [GEOGRAPHIC_DATA], [GEOGRAPHIC_DATA]" at bounding box center [287, 334] width 186 height 22
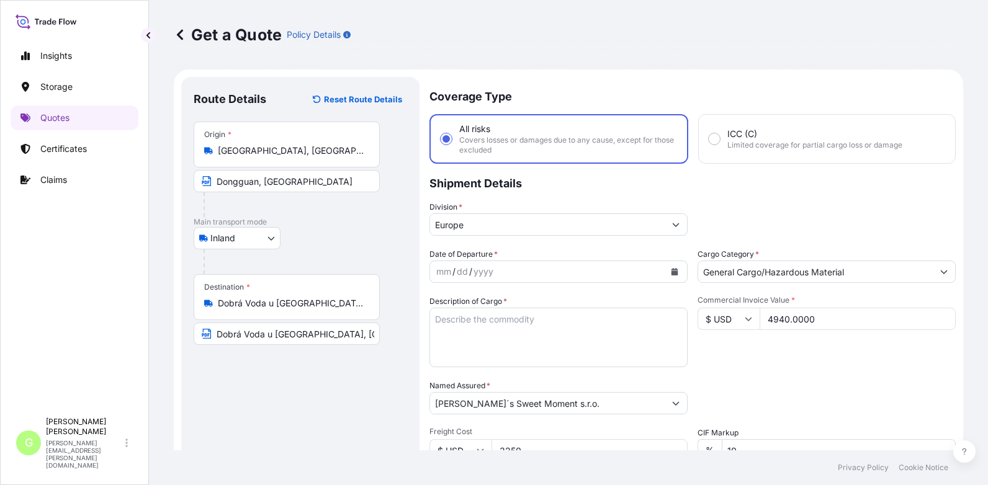
click at [166, 278] on div "Get a Quote Policy Details Route Details Reset Route Details Place of loading R…" at bounding box center [568, 225] width 839 height 450
click at [671, 270] on icon "Calendar" at bounding box center [674, 271] width 7 height 7
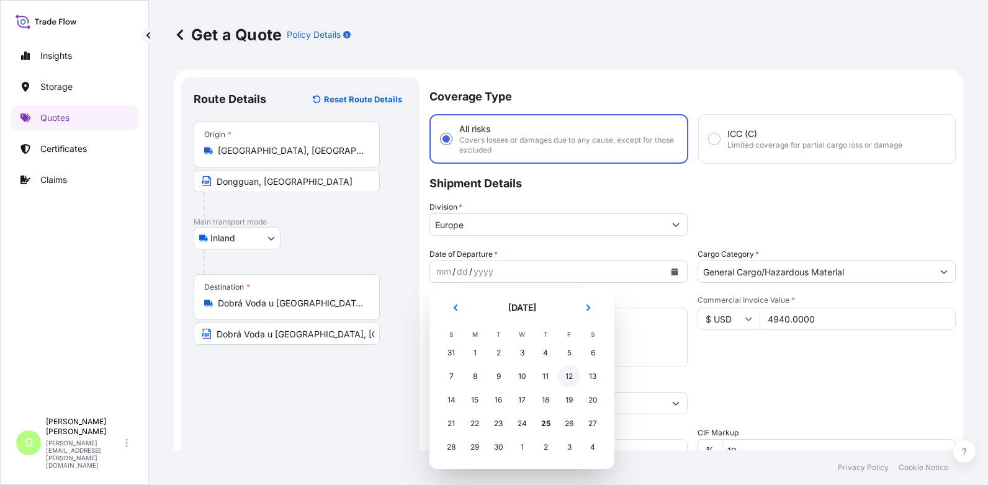
click at [567, 370] on div "12" at bounding box center [569, 376] width 22 height 22
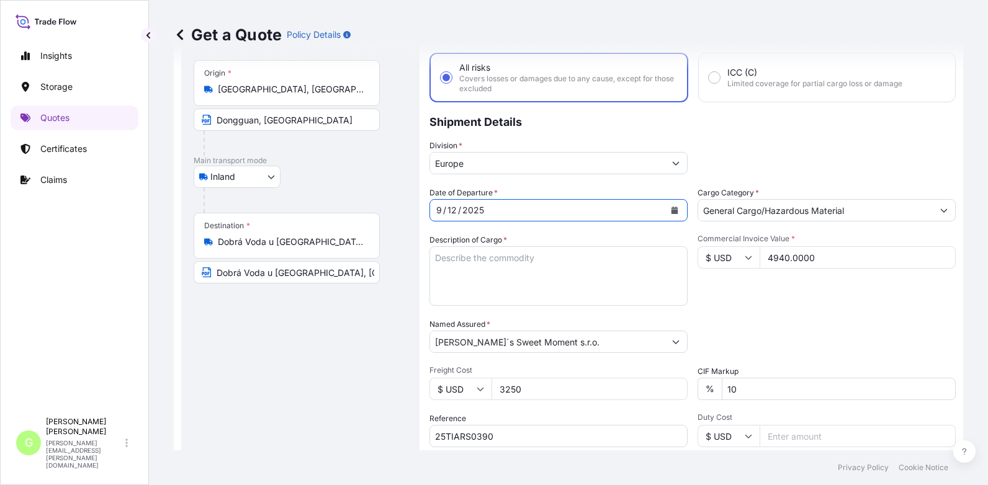
scroll to position [124, 0]
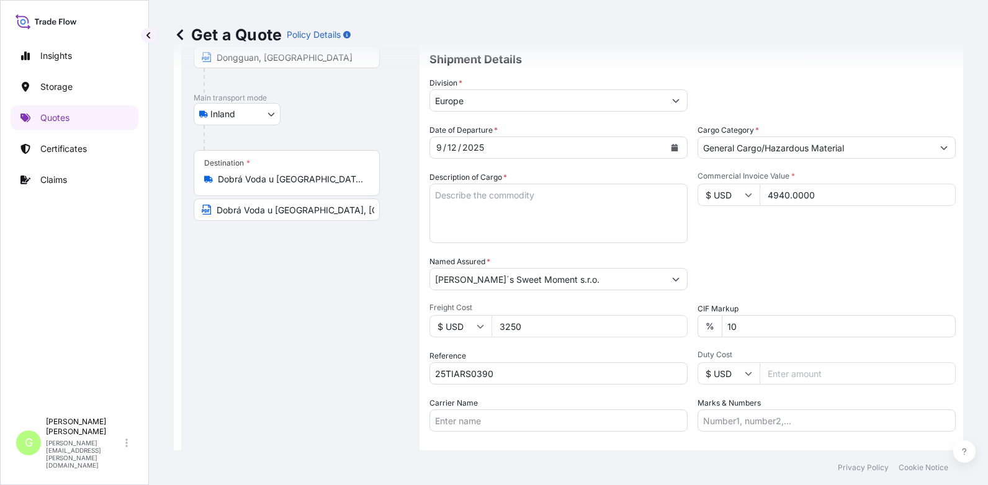
click at [148, 345] on div "Insights Storage Quotes Certificates Claims G [PERSON_NAME] [PERSON_NAME][EMAIL…" at bounding box center [74, 242] width 149 height 485
click at [459, 420] on input "Carrier Name" at bounding box center [558, 421] width 258 height 22
type input "BOXLINE UCL"
click at [460, 196] on textarea "Description of Cargo *" at bounding box center [558, 214] width 258 height 60
paste textarea "Gift box"
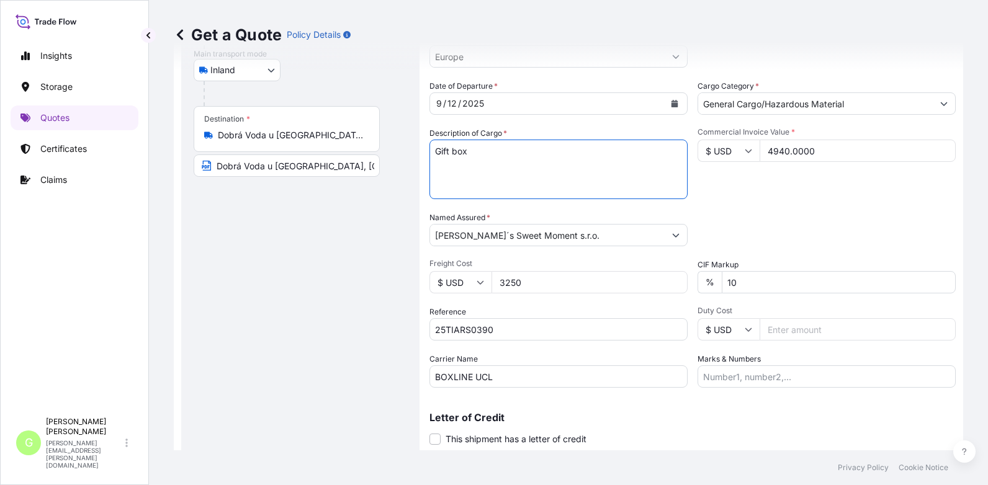
scroll to position [205, 0]
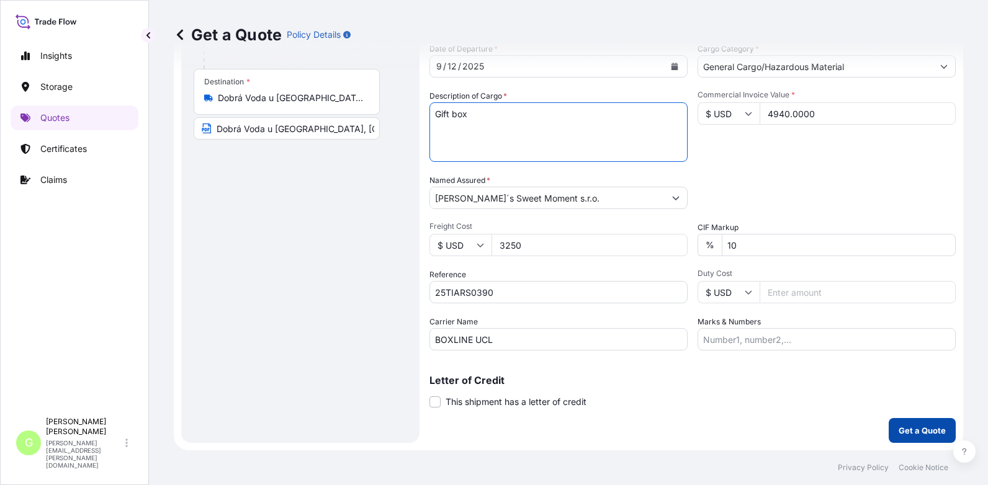
type textarea "Gift box"
click at [913, 429] on p "Get a Quote" at bounding box center [921, 430] width 47 height 12
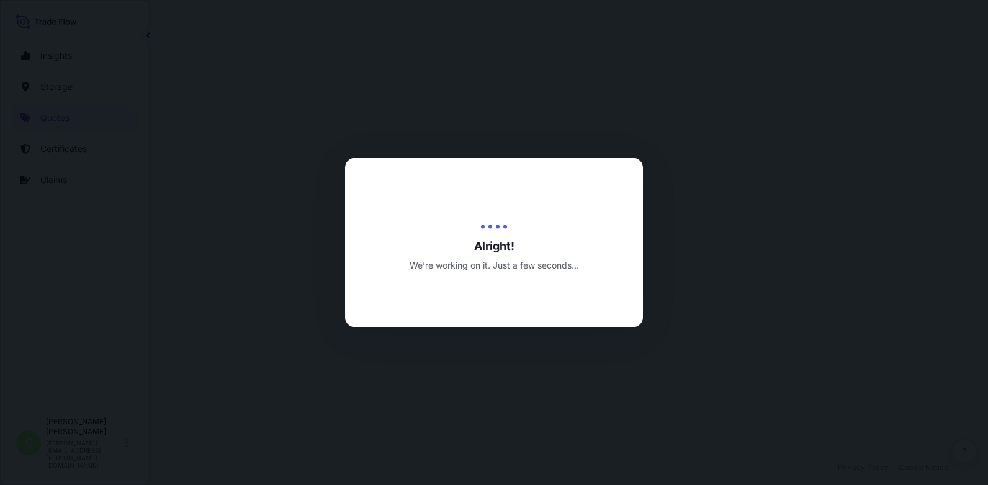
select select "Inland"
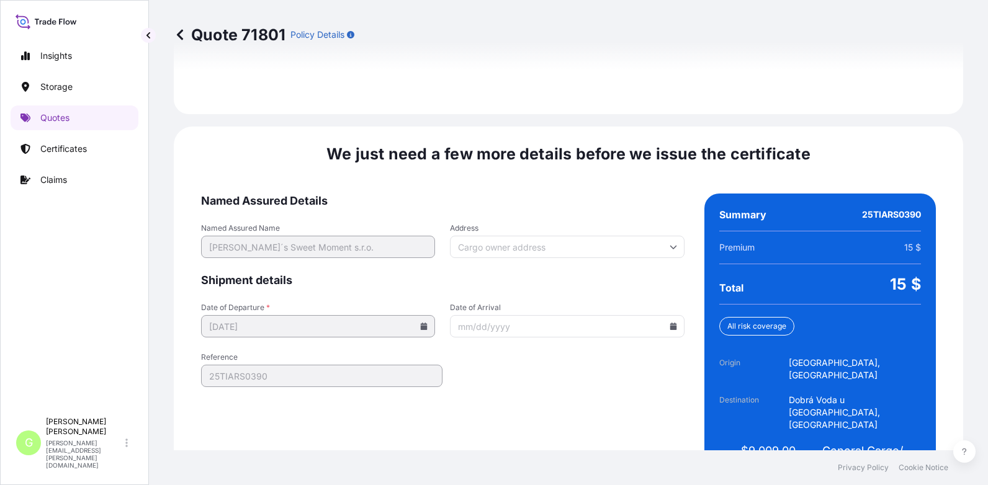
scroll to position [1874, 0]
click at [148, 356] on div "Insights Storage Quotes Certificates Claims G [PERSON_NAME] [PERSON_NAME][EMAIL…" at bounding box center [74, 242] width 149 height 485
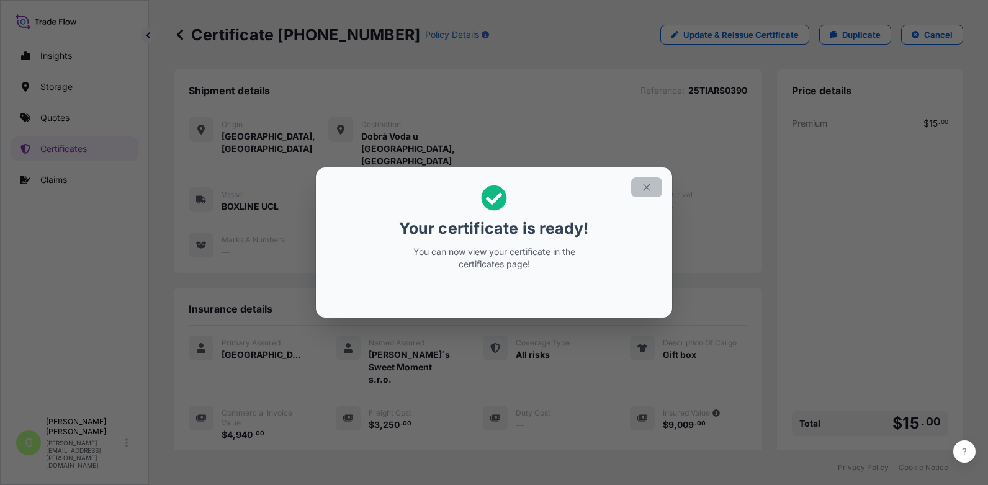
click at [645, 186] on icon "button" at bounding box center [646, 187] width 11 height 11
